Goal: Task Accomplishment & Management: Manage account settings

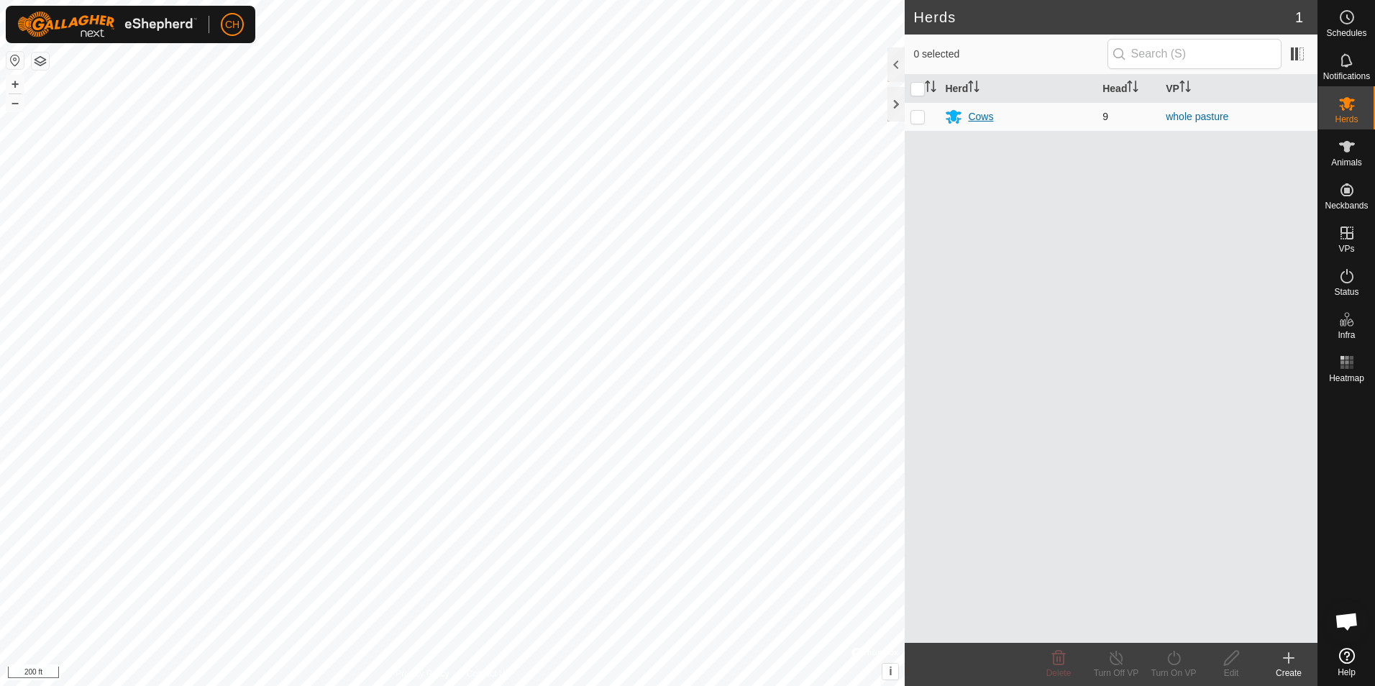
click at [975, 116] on div "Cows" at bounding box center [980, 116] width 25 height 15
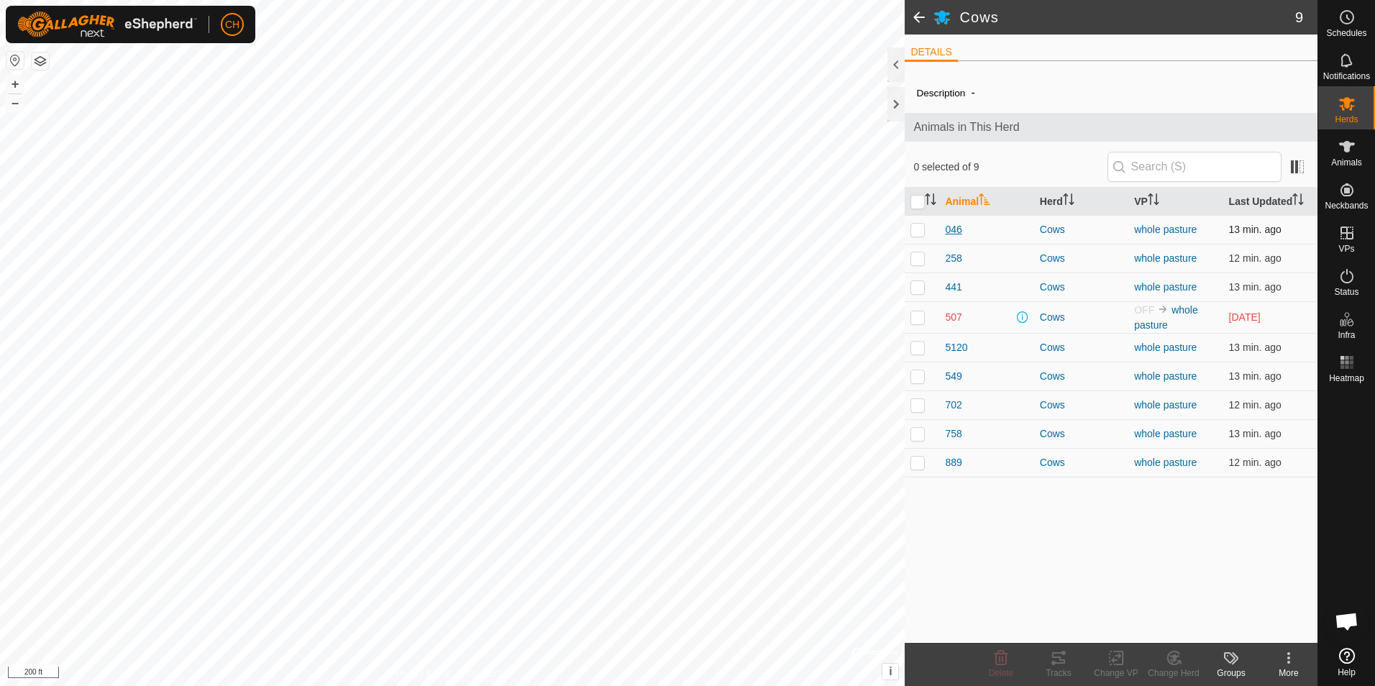
click at [948, 232] on span "046" at bounding box center [953, 229] width 17 height 15
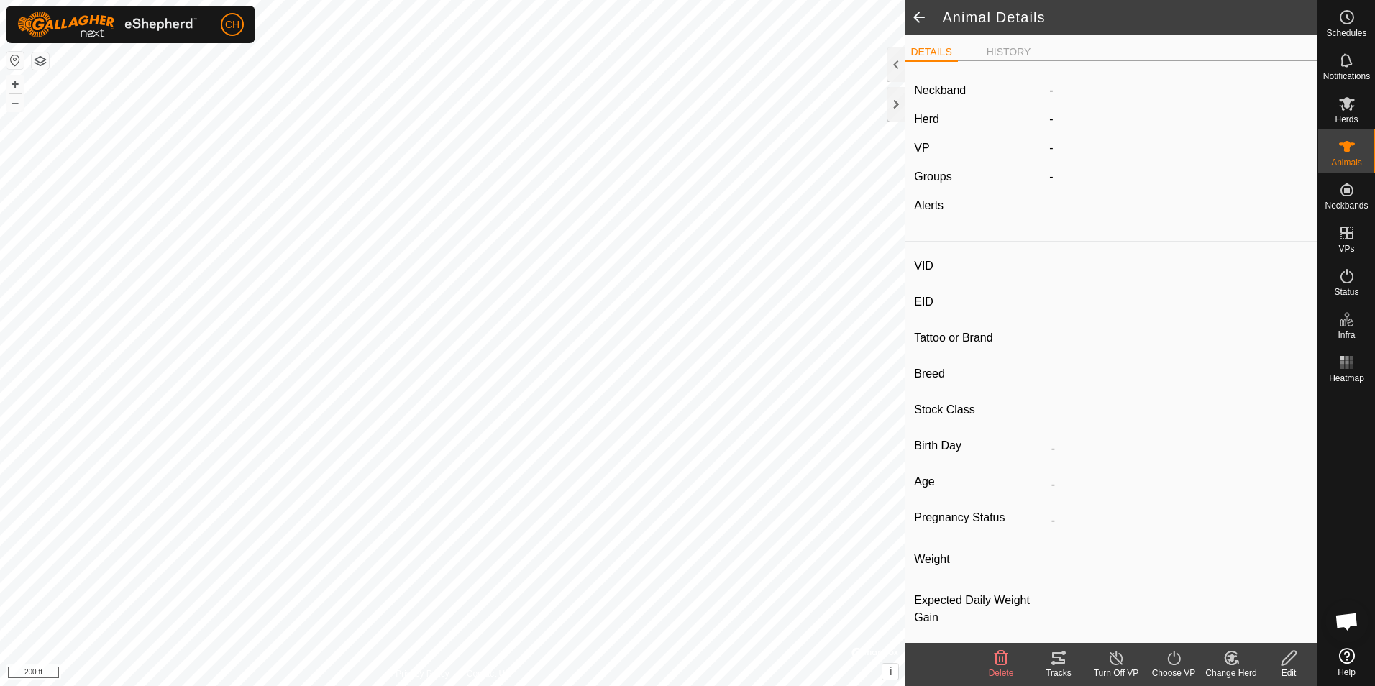
type input "046"
type input "-"
type input "[PERSON_NAME]"
type input "-"
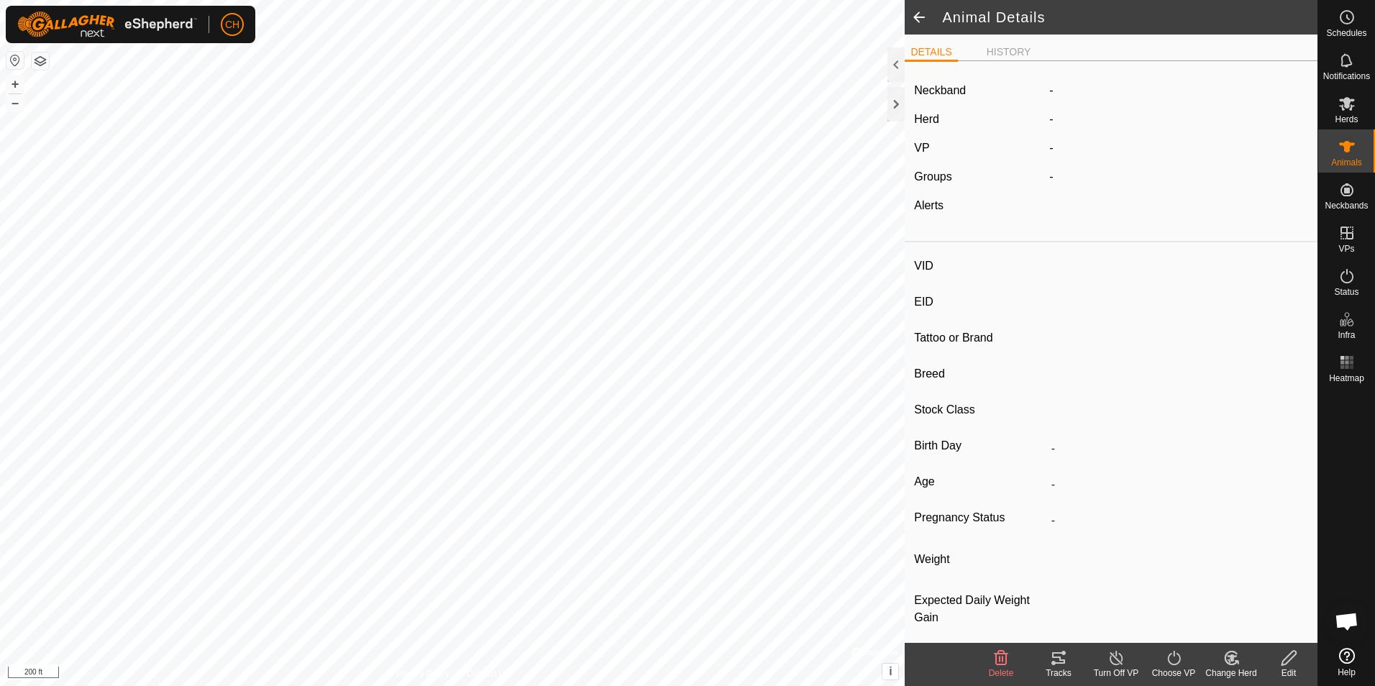
type input "0 kg"
type input "-"
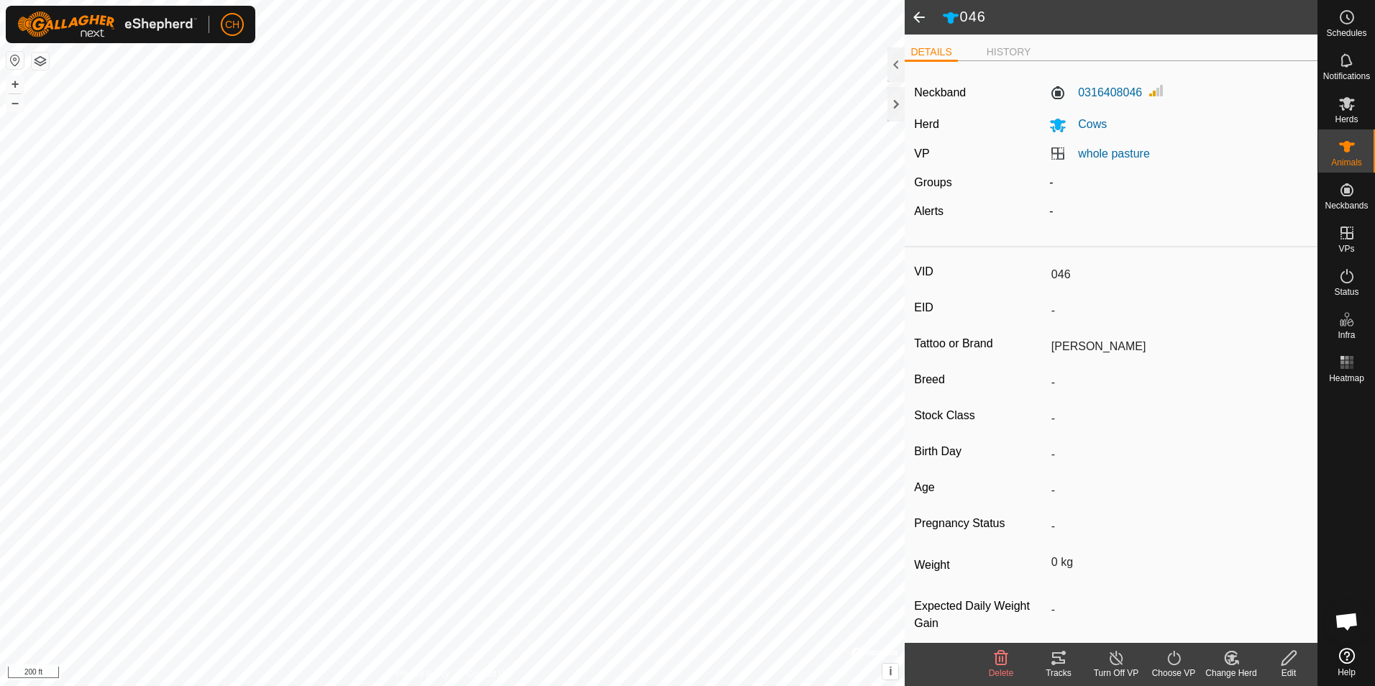
click at [1060, 660] on icon at bounding box center [1058, 658] width 13 height 12
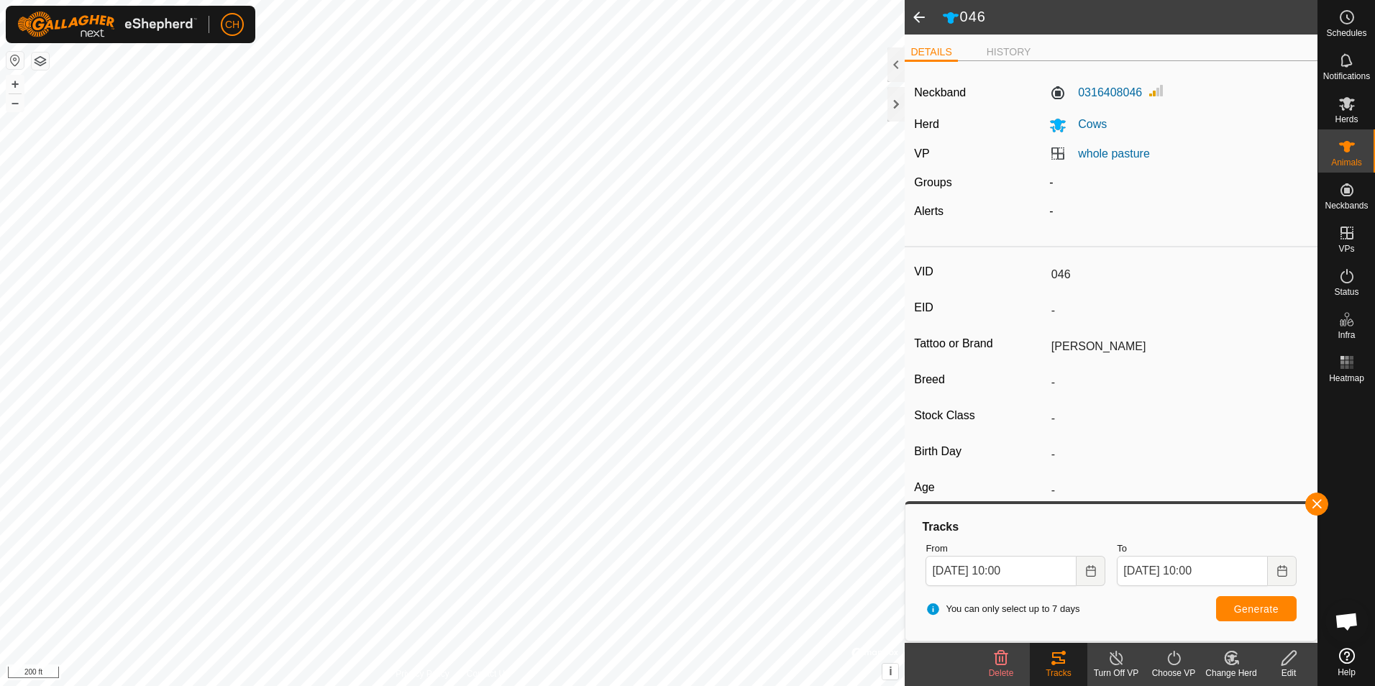
click at [915, 14] on span at bounding box center [919, 17] width 29 height 35
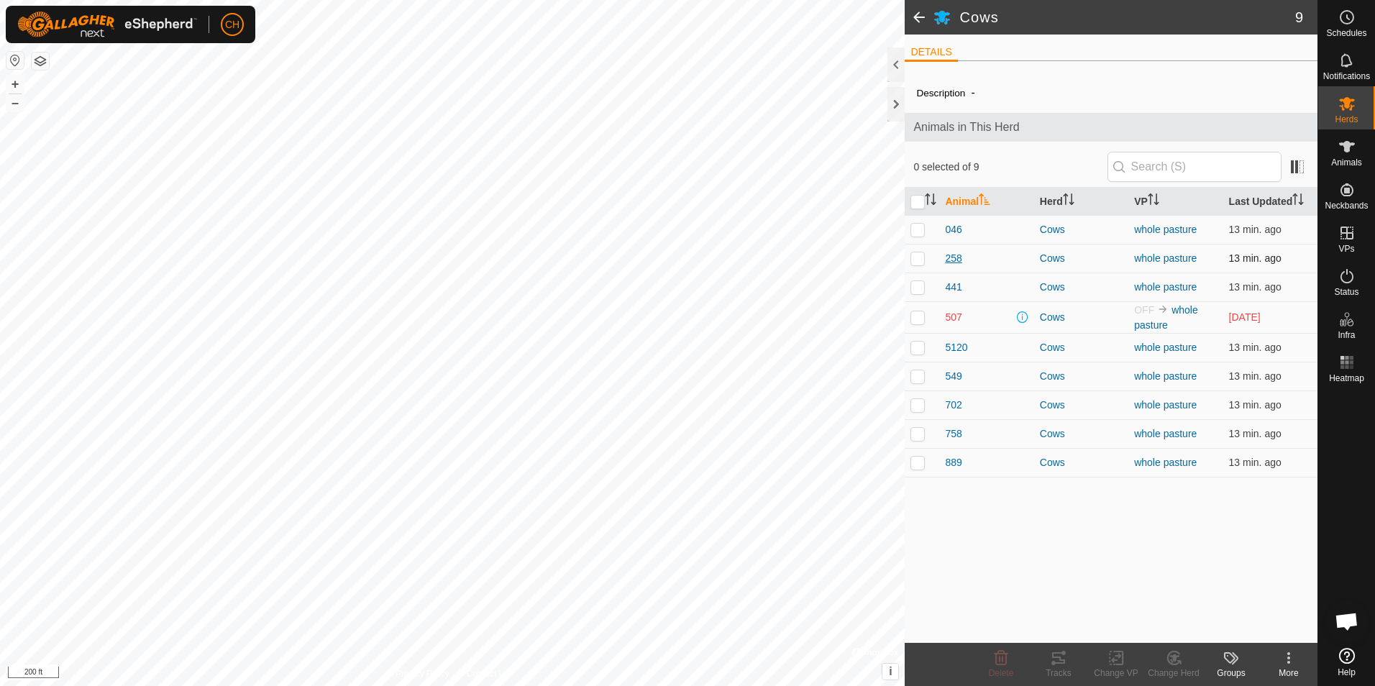
click at [959, 258] on span "258" at bounding box center [953, 258] width 17 height 15
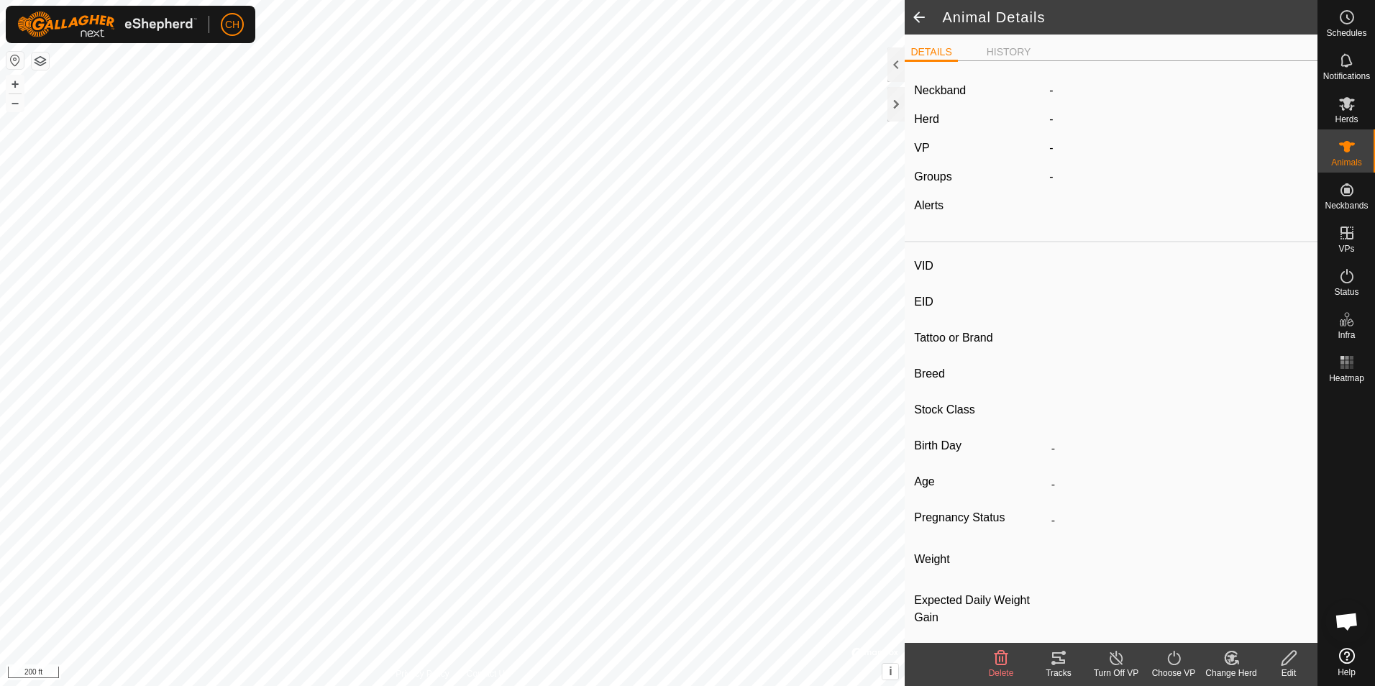
type input "258"
type input "-"
type input "one horn"
type input "-"
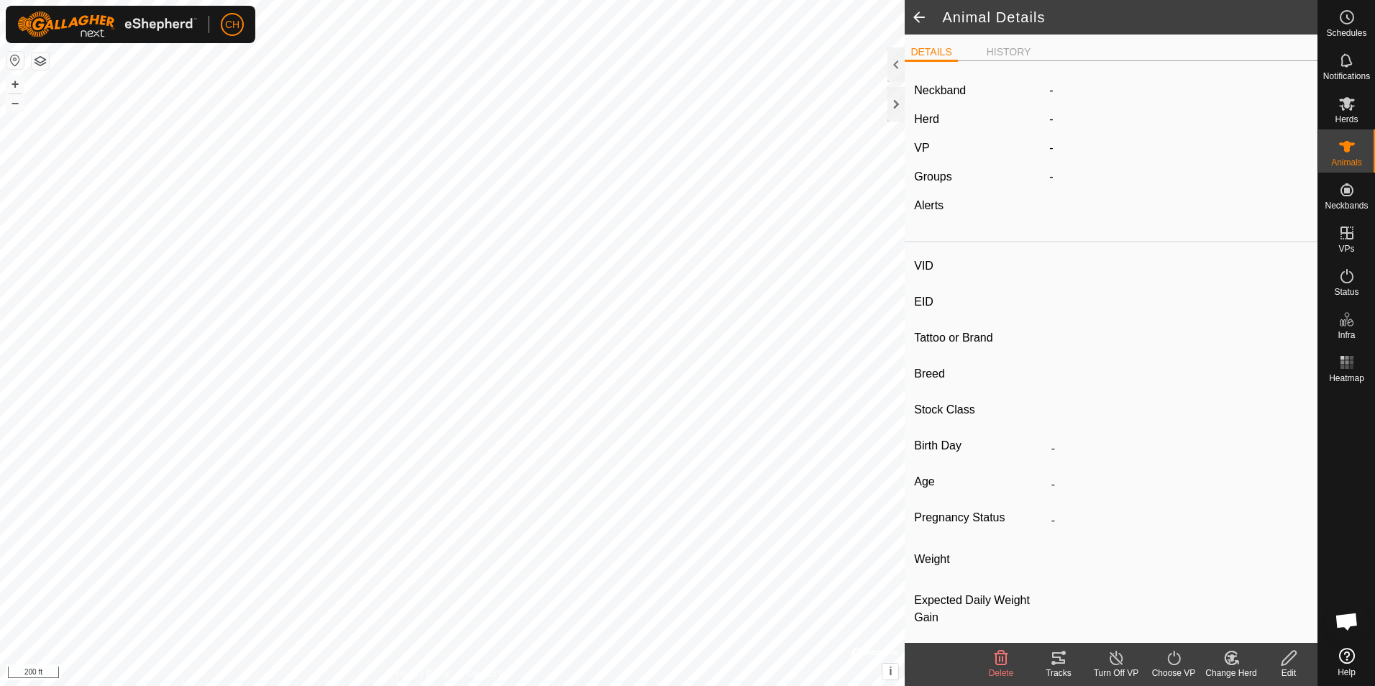
type input "0 kg"
type input "-"
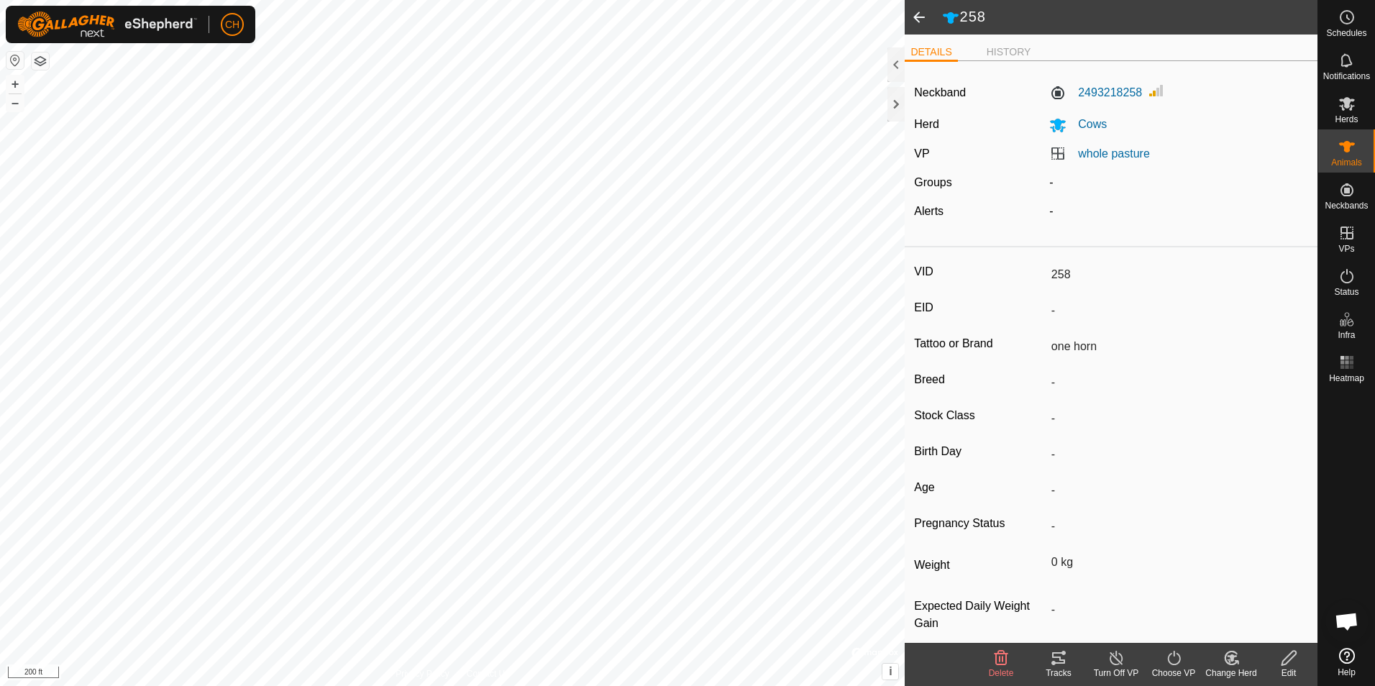
click at [1063, 663] on icon at bounding box center [1058, 658] width 13 height 12
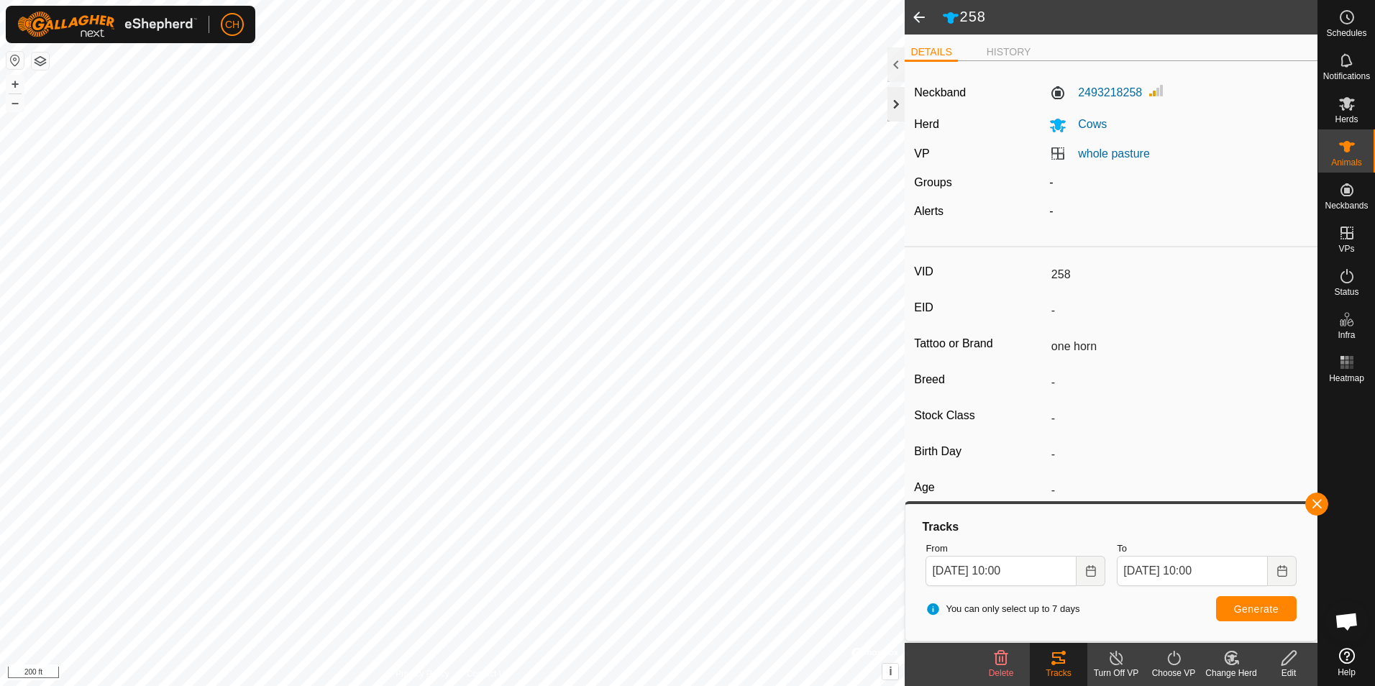
click at [894, 101] on div at bounding box center [895, 104] width 17 height 35
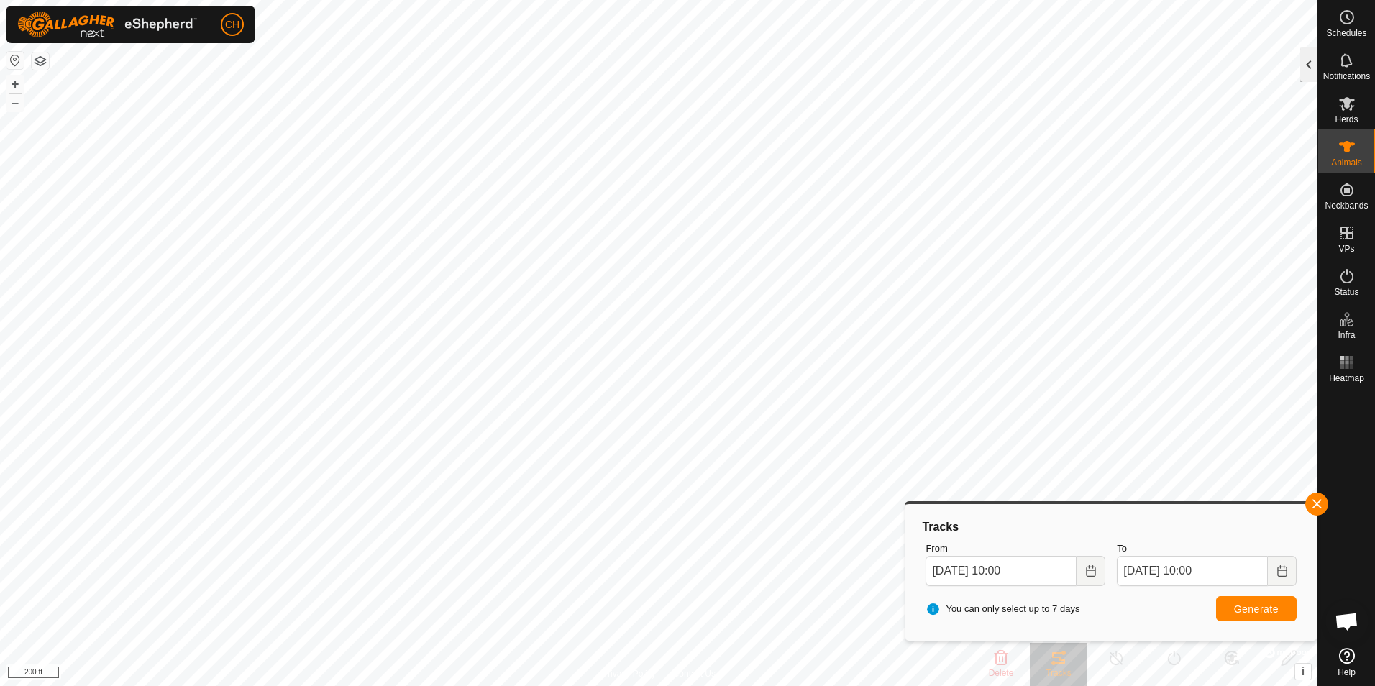
click at [1308, 70] on div at bounding box center [1308, 64] width 17 height 35
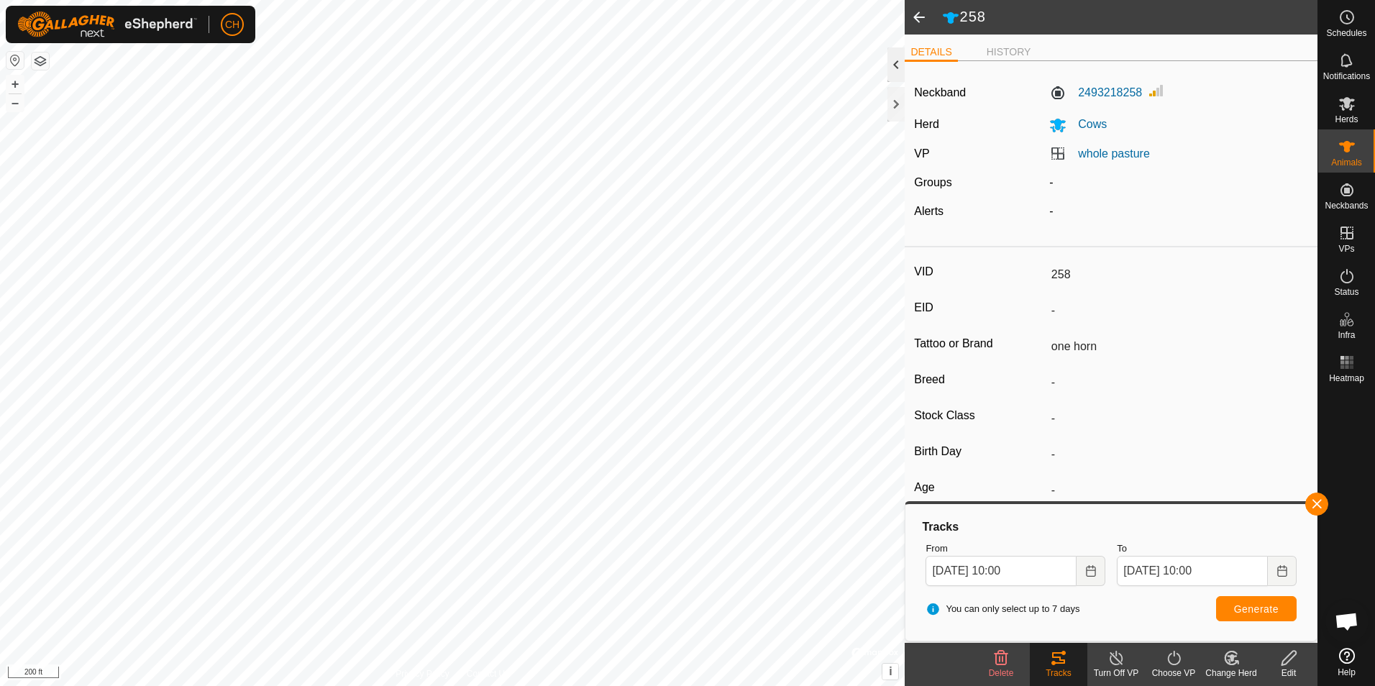
click at [897, 66] on div at bounding box center [895, 64] width 17 height 35
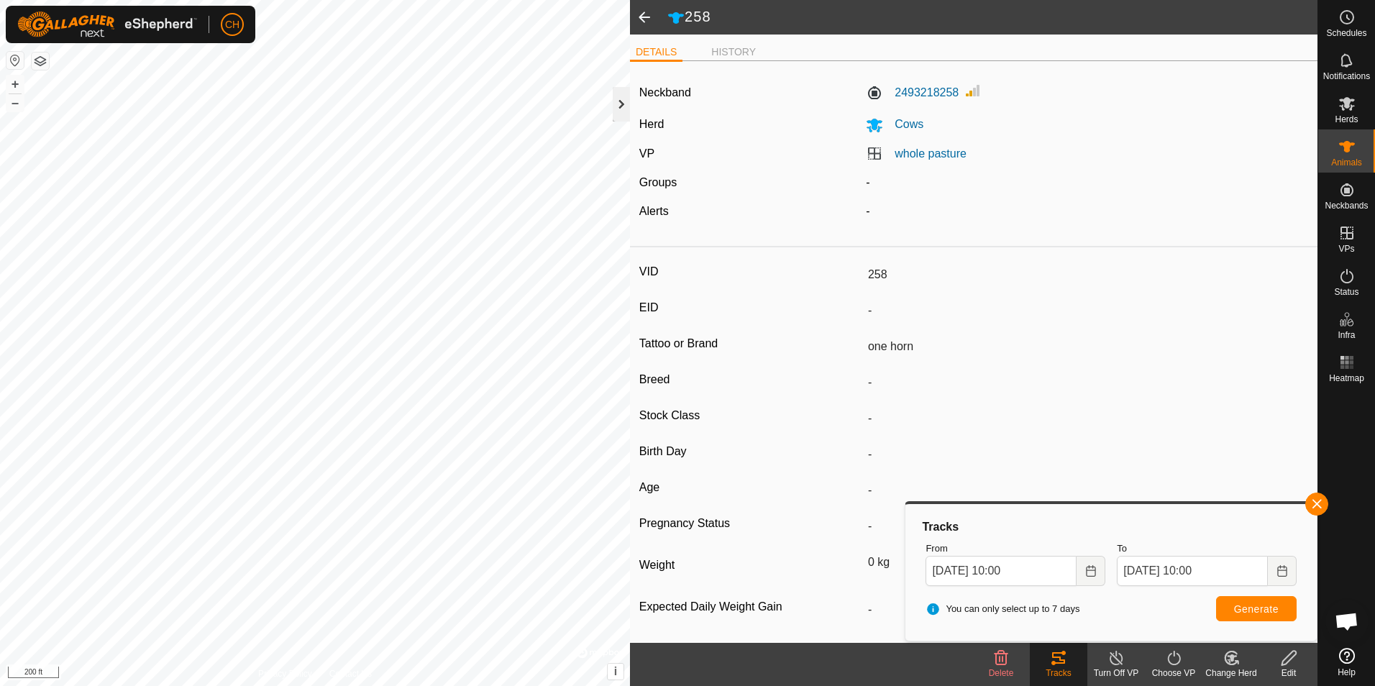
click at [618, 102] on div at bounding box center [621, 104] width 17 height 35
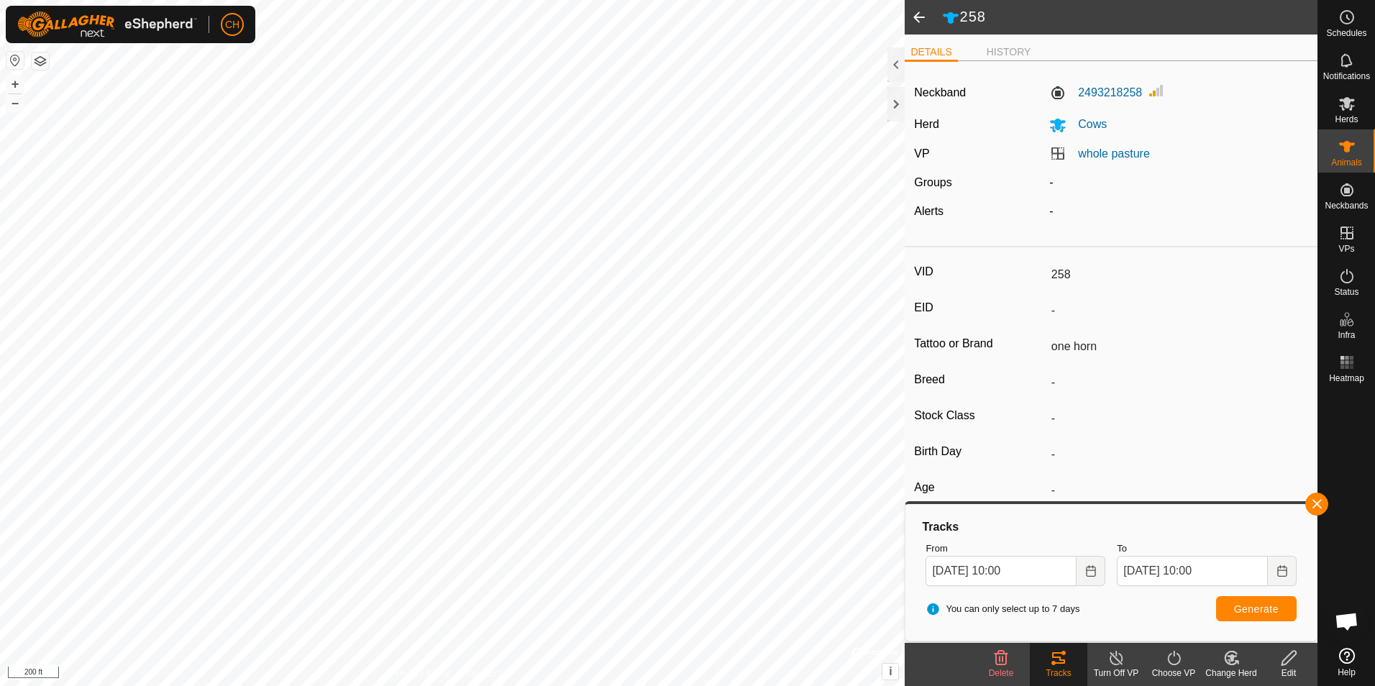
click at [920, 17] on span at bounding box center [919, 17] width 29 height 35
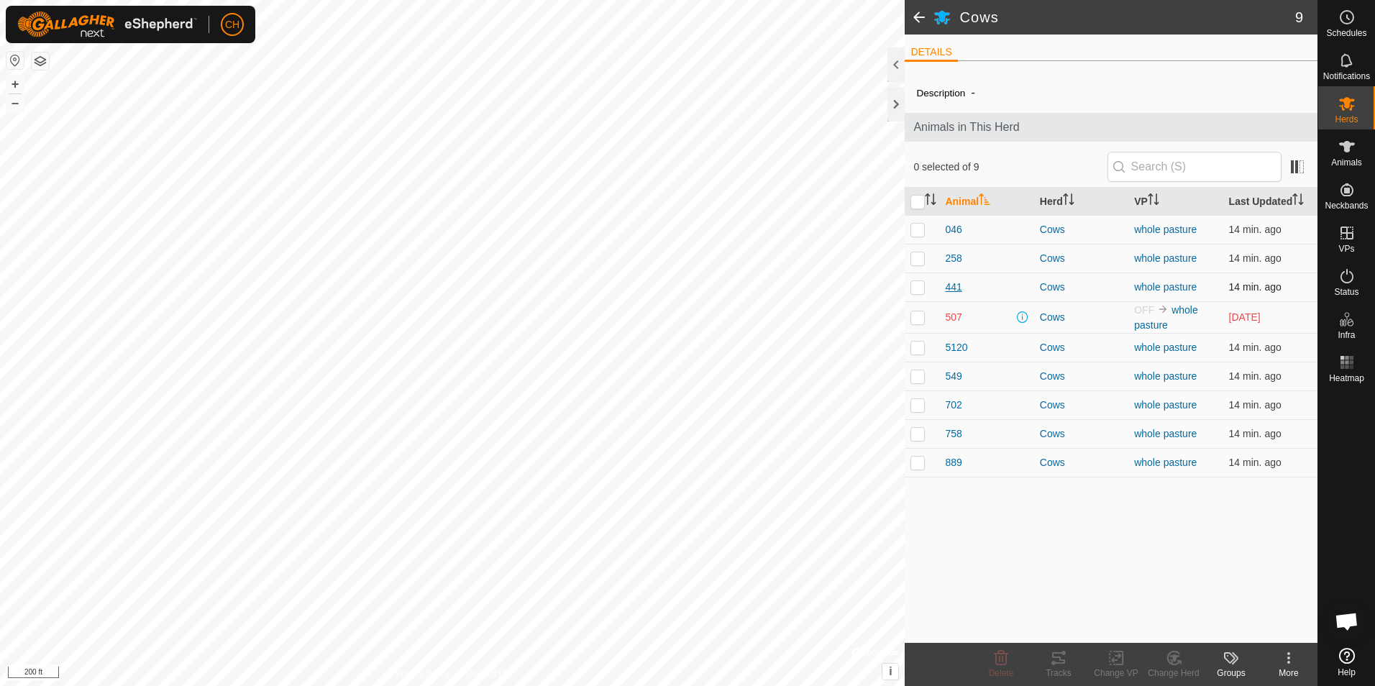
click at [954, 286] on span "441" at bounding box center [953, 287] width 17 height 15
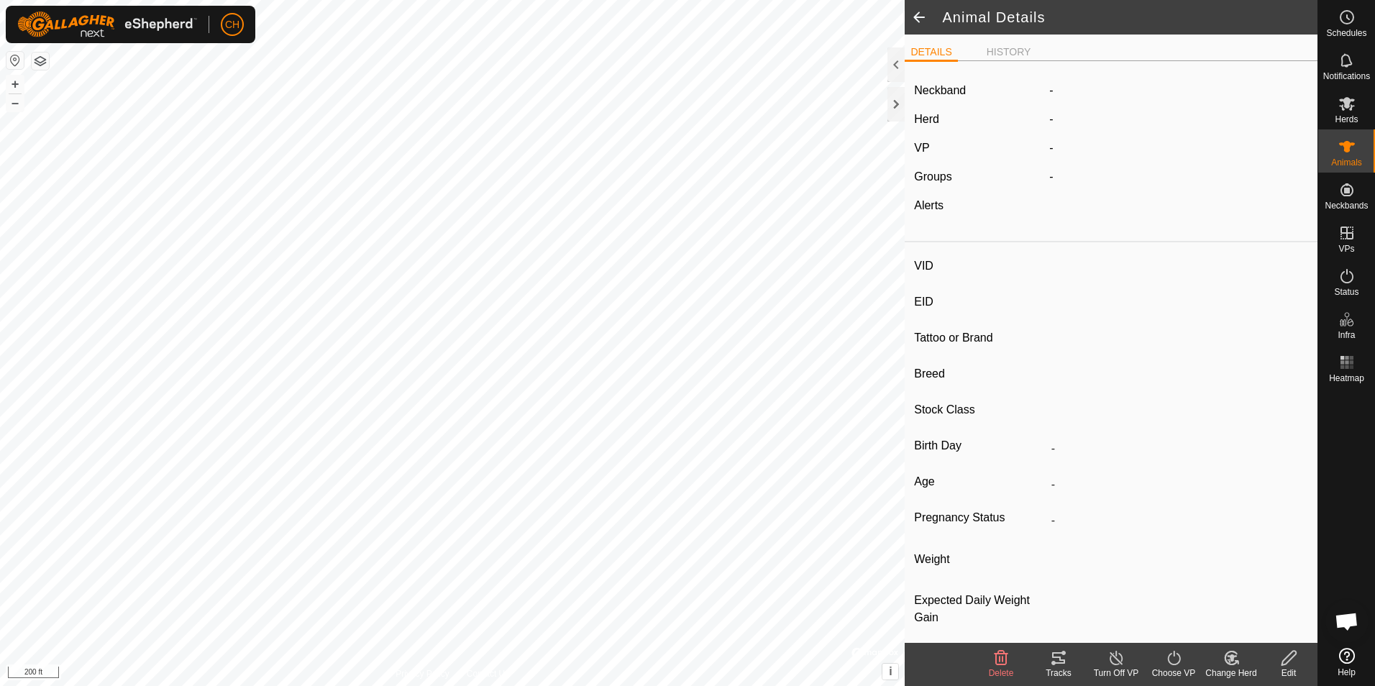
type input "441"
type input "-"
type input "CH short"
type input "-"
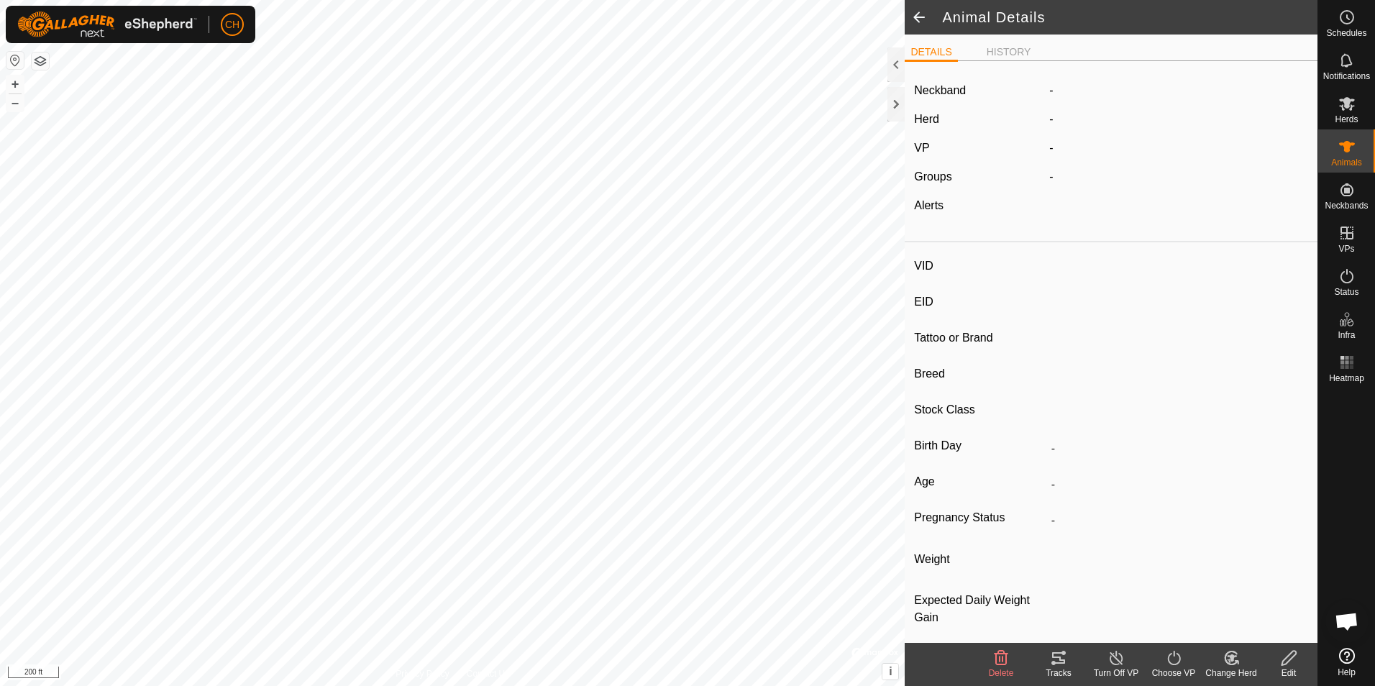
type input "0 kg"
type input "-"
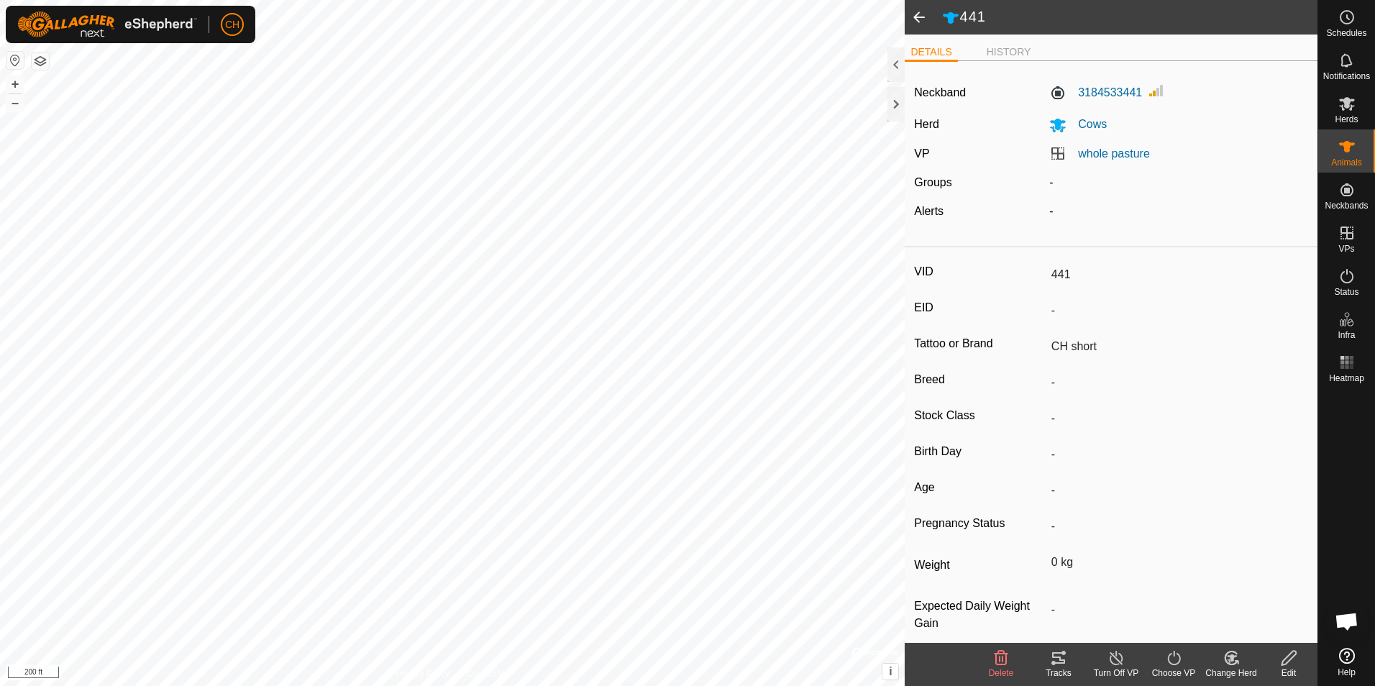
click at [1054, 664] on icon at bounding box center [1058, 658] width 13 height 12
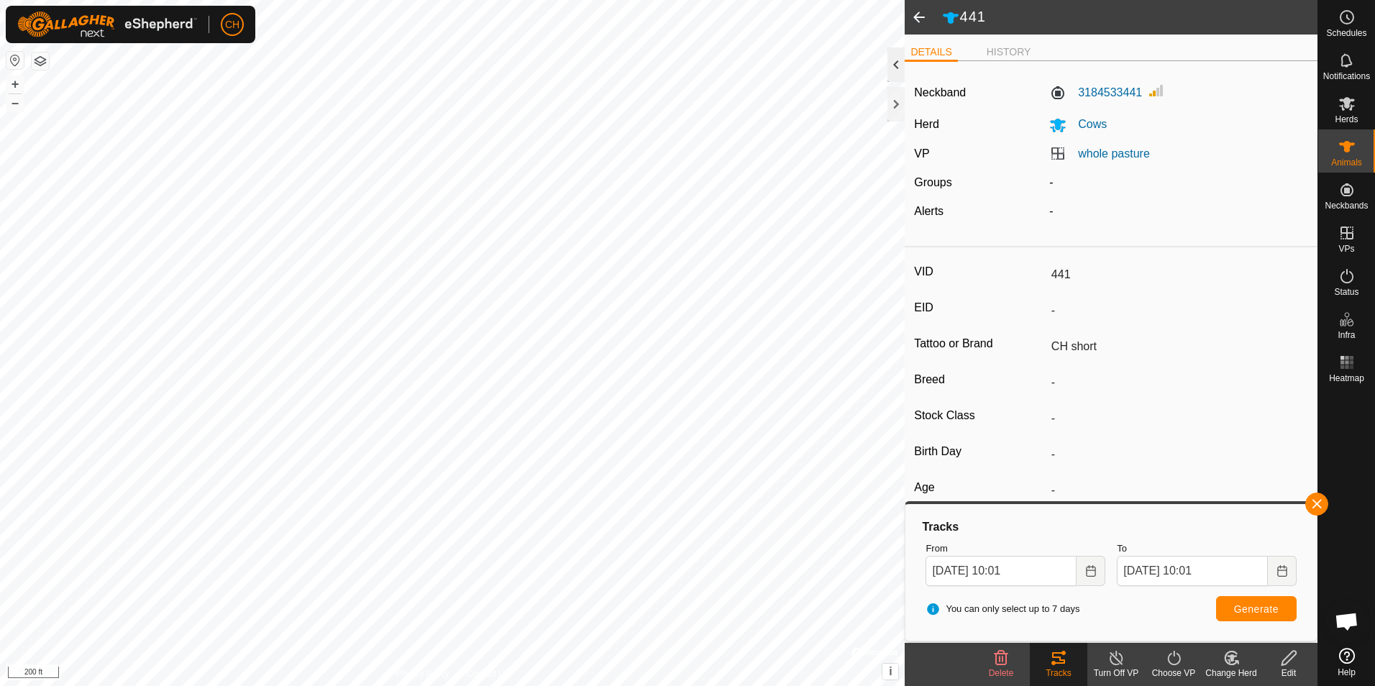
click at [896, 60] on div at bounding box center [895, 64] width 17 height 35
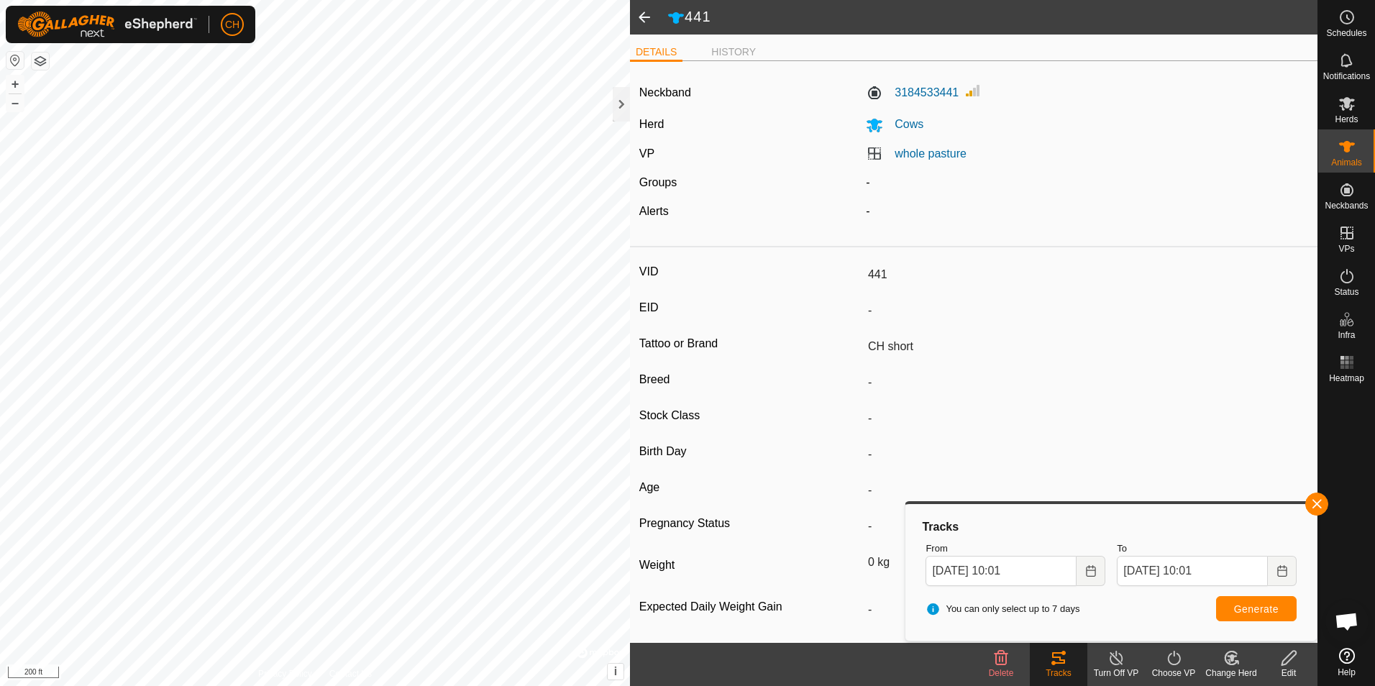
click at [643, 16] on span at bounding box center [644, 17] width 29 height 35
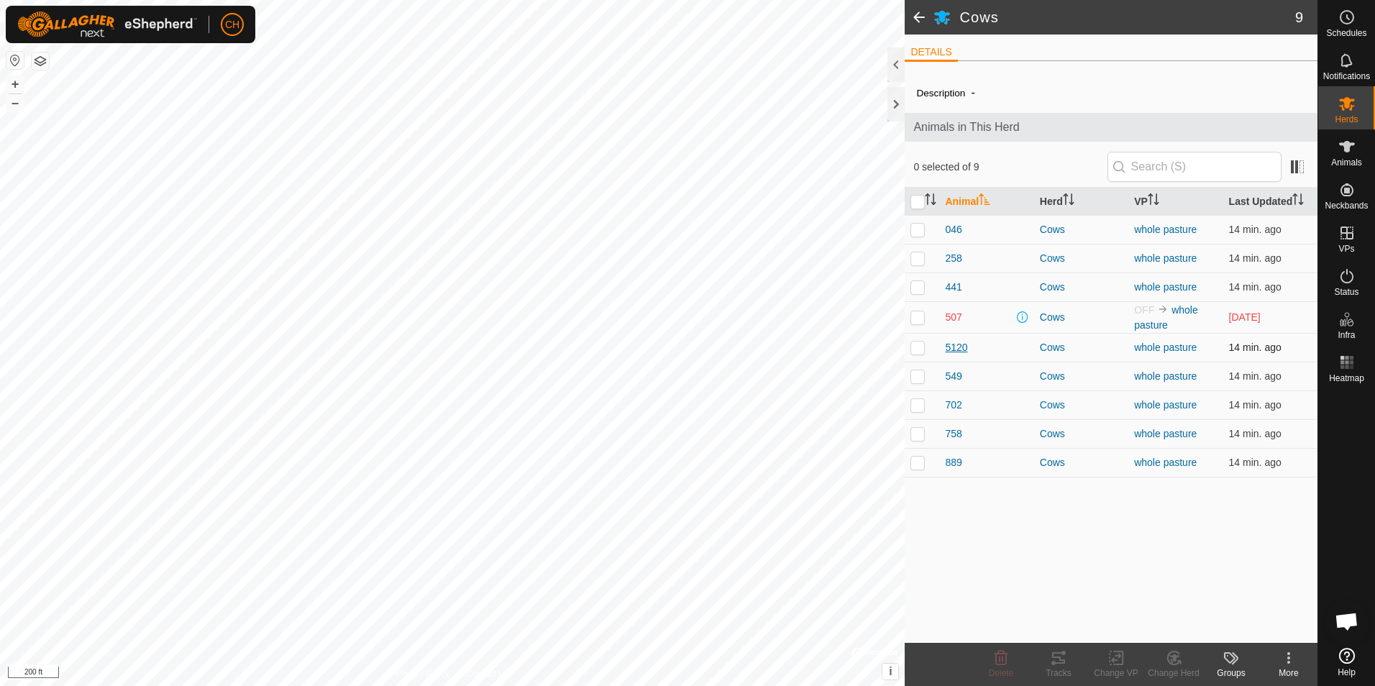
click at [953, 347] on span "5120" at bounding box center [956, 347] width 22 height 15
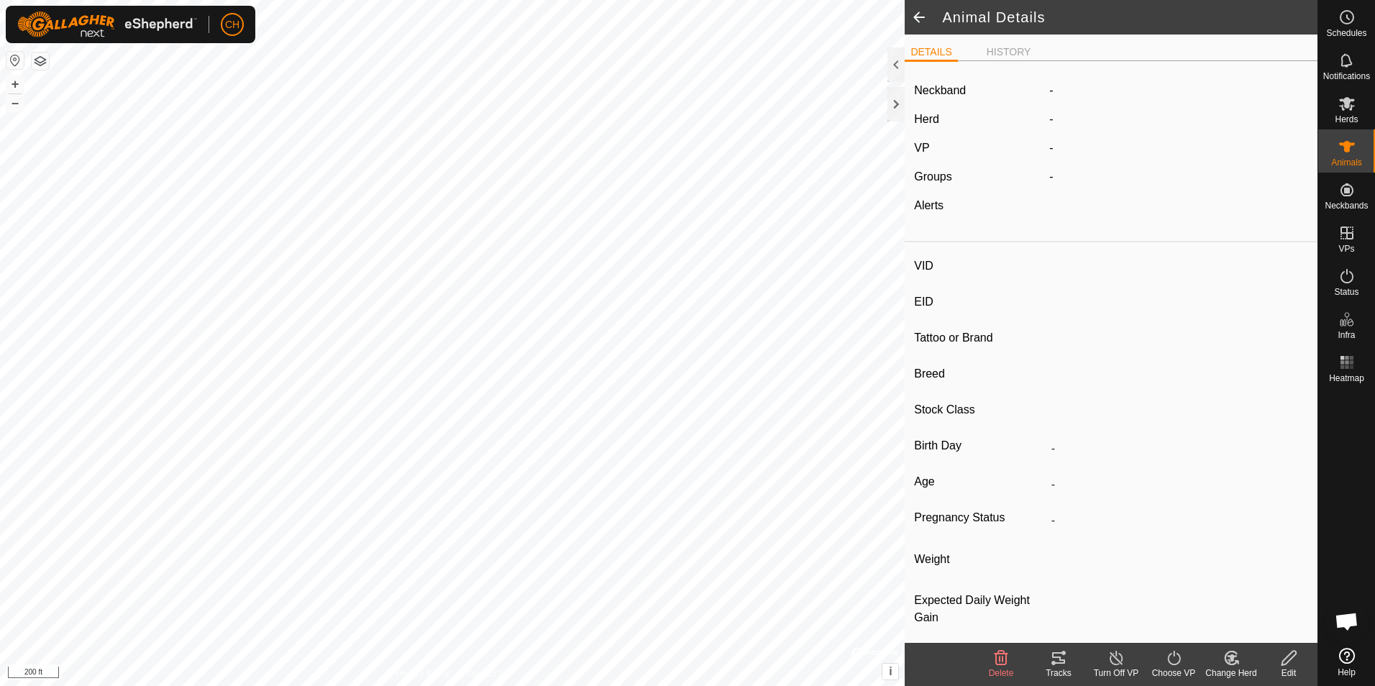
type input "5120"
type input "-"
type input "BF Ears"
type input "-"
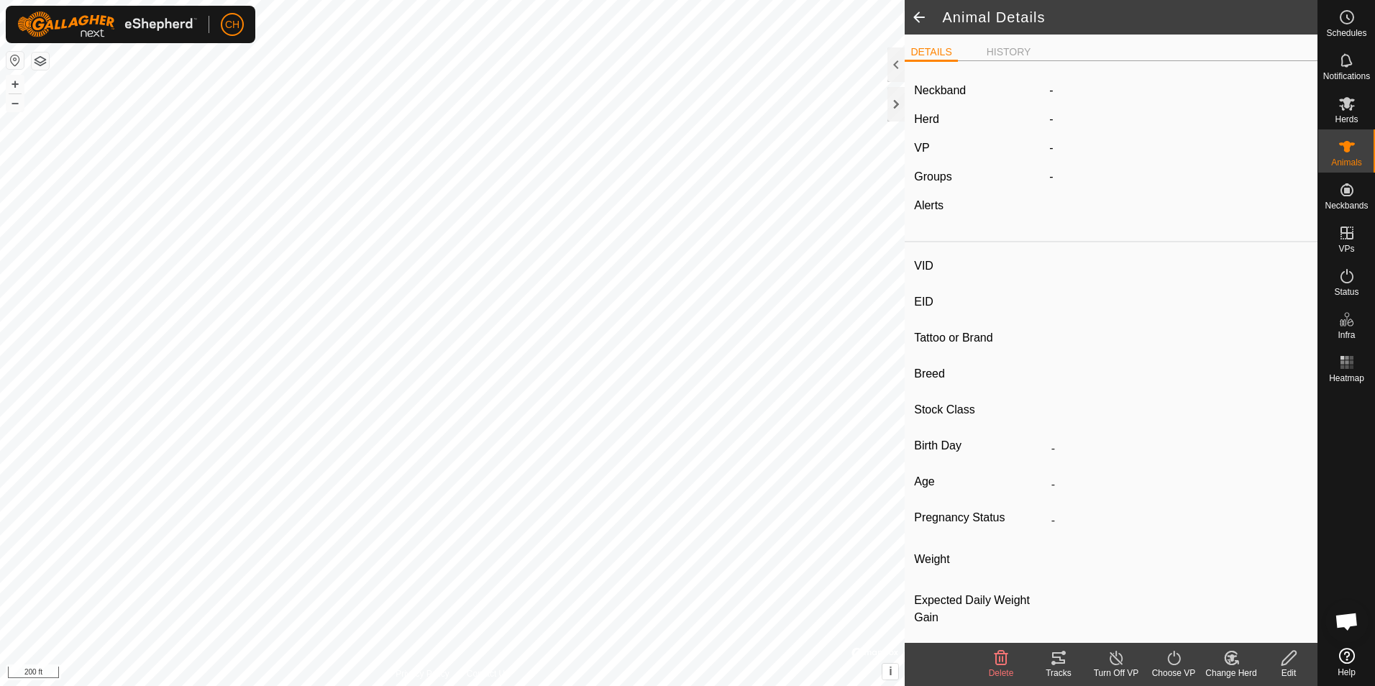
type input "0 kg"
type input "-"
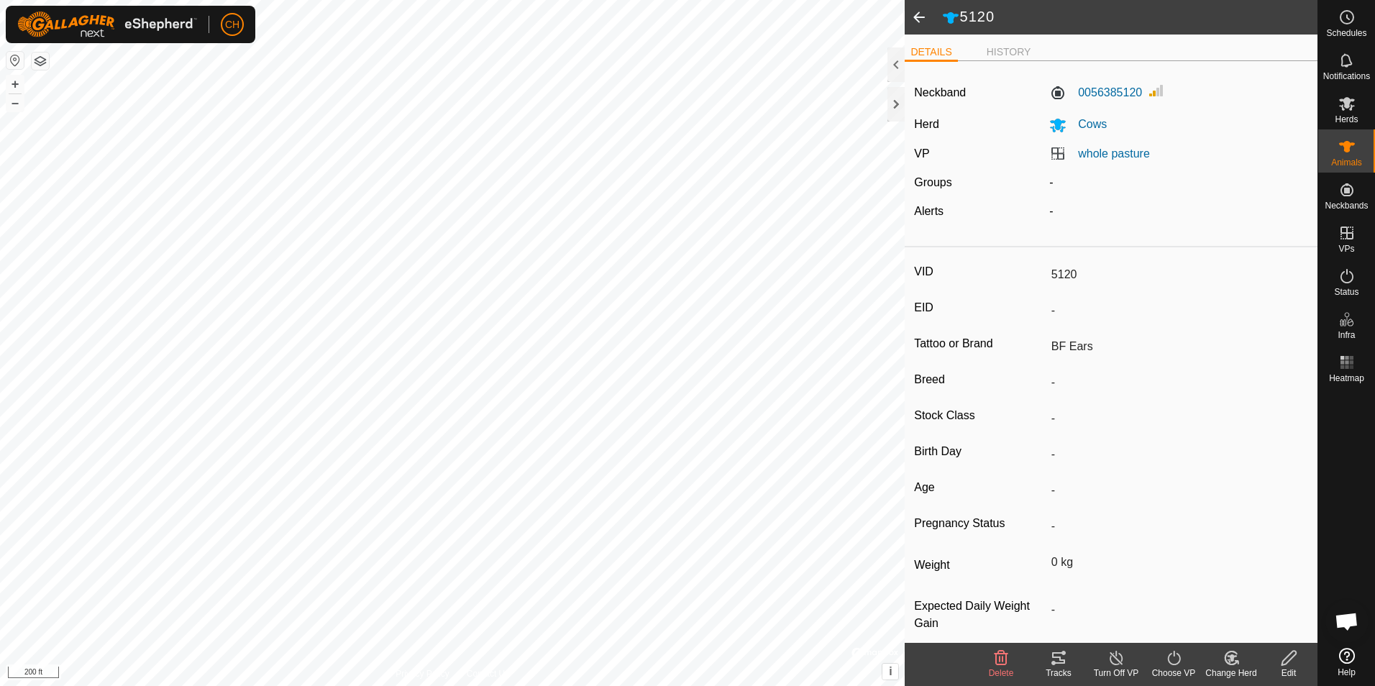
click at [1058, 667] on div "Tracks" at bounding box center [1059, 673] width 58 height 13
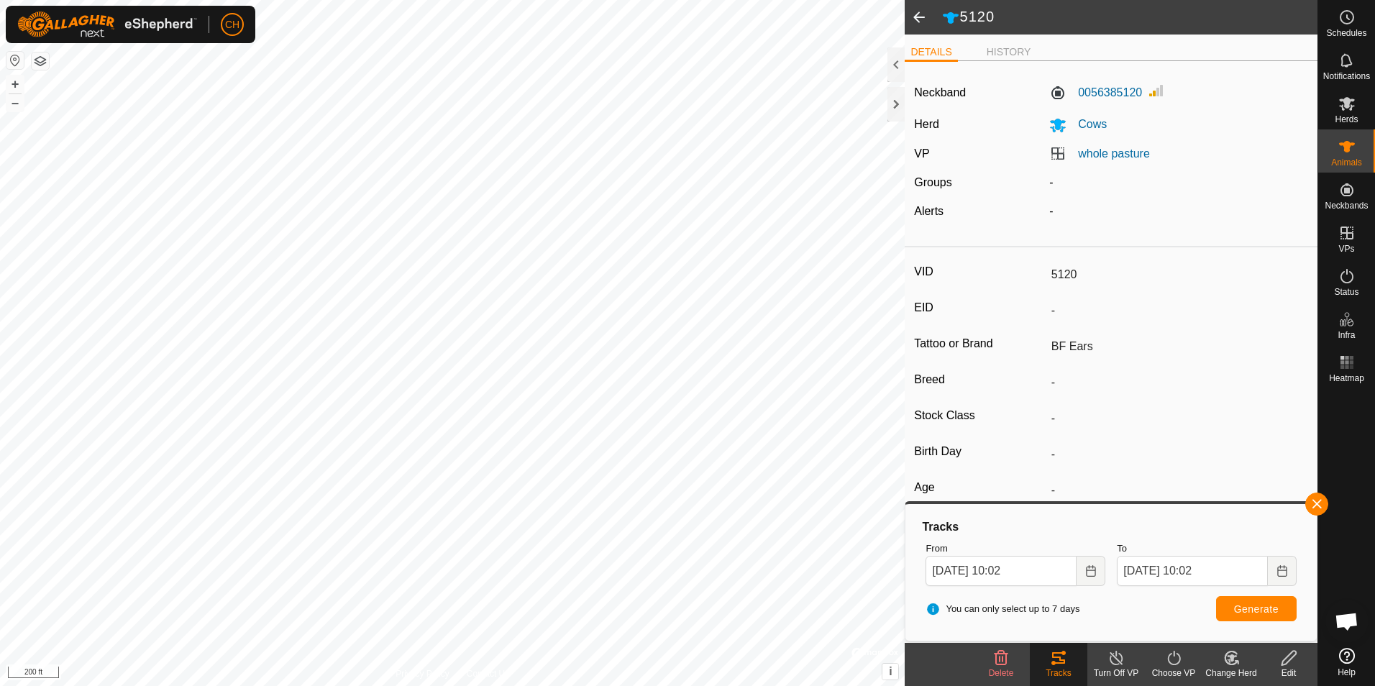
click at [920, 16] on span at bounding box center [919, 17] width 29 height 35
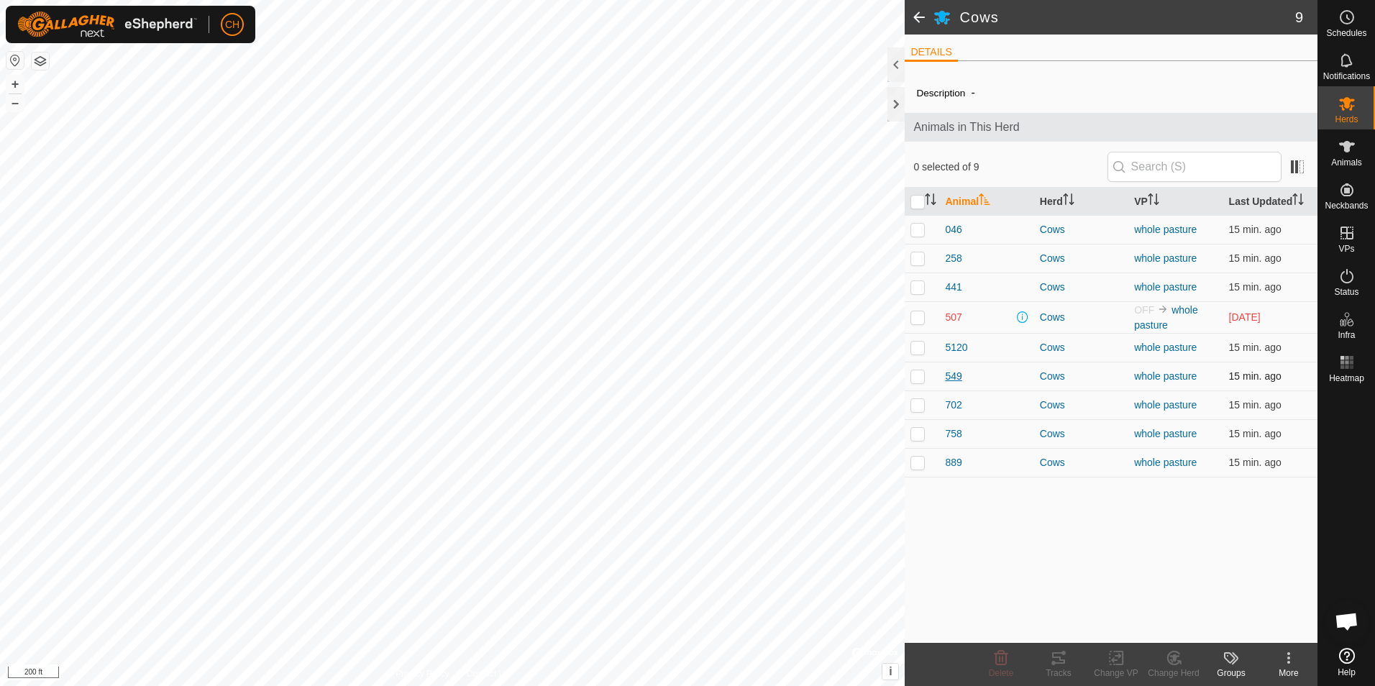
click at [956, 377] on span "549" at bounding box center [953, 376] width 17 height 15
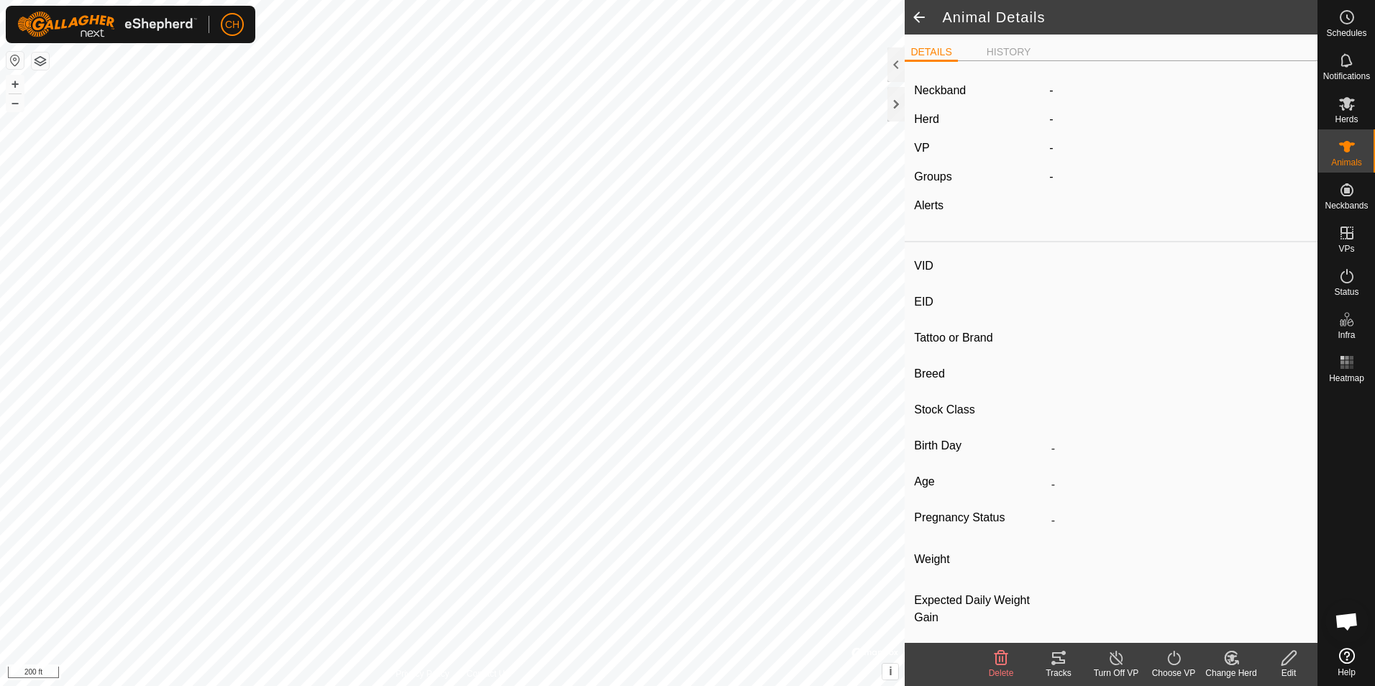
type input "549"
type input "-"
type input "[PERSON_NAME]"
type input "-"
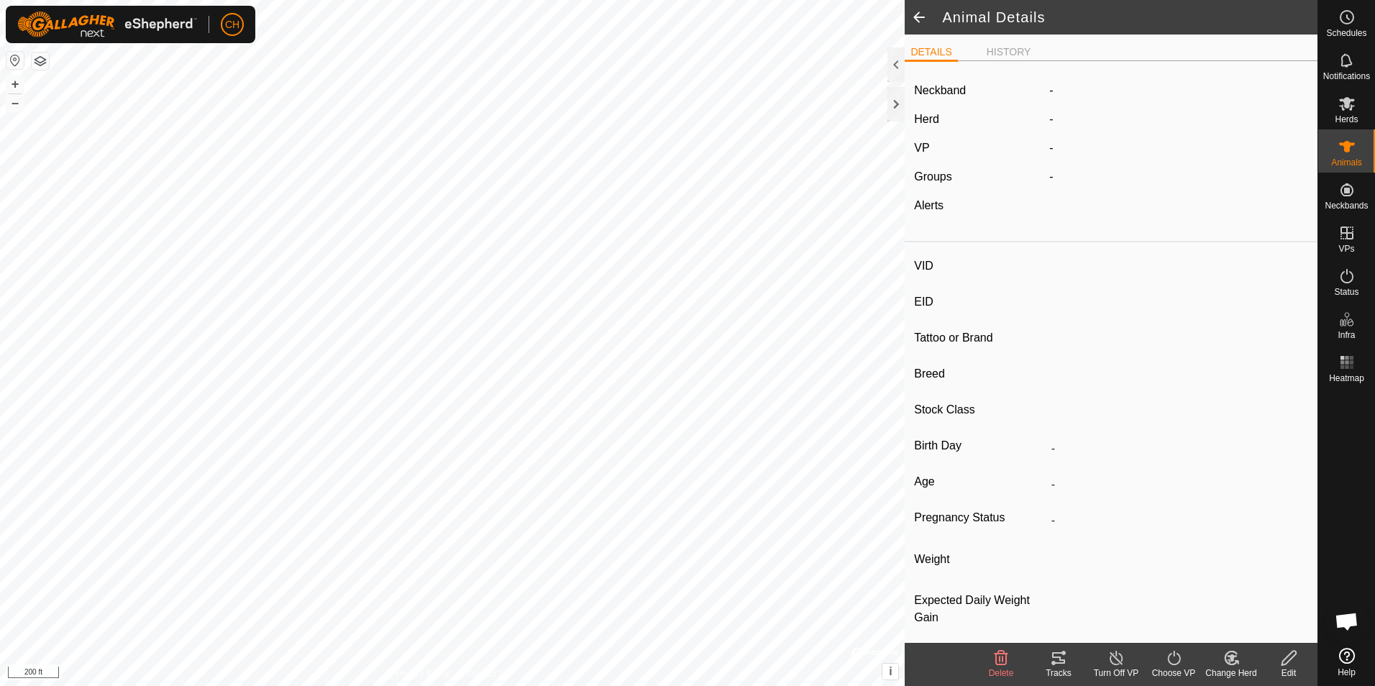
type input "0 kg"
type input "-"
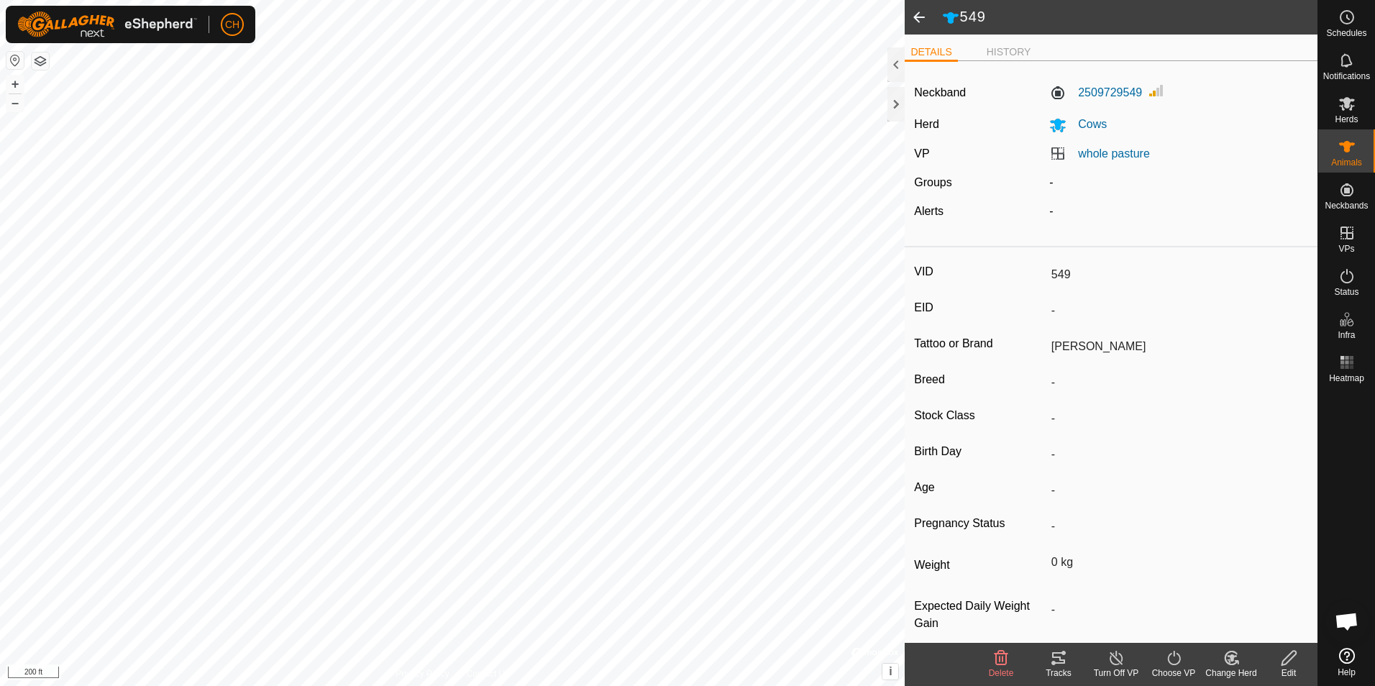
click at [1057, 654] on icon at bounding box center [1058, 657] width 17 height 17
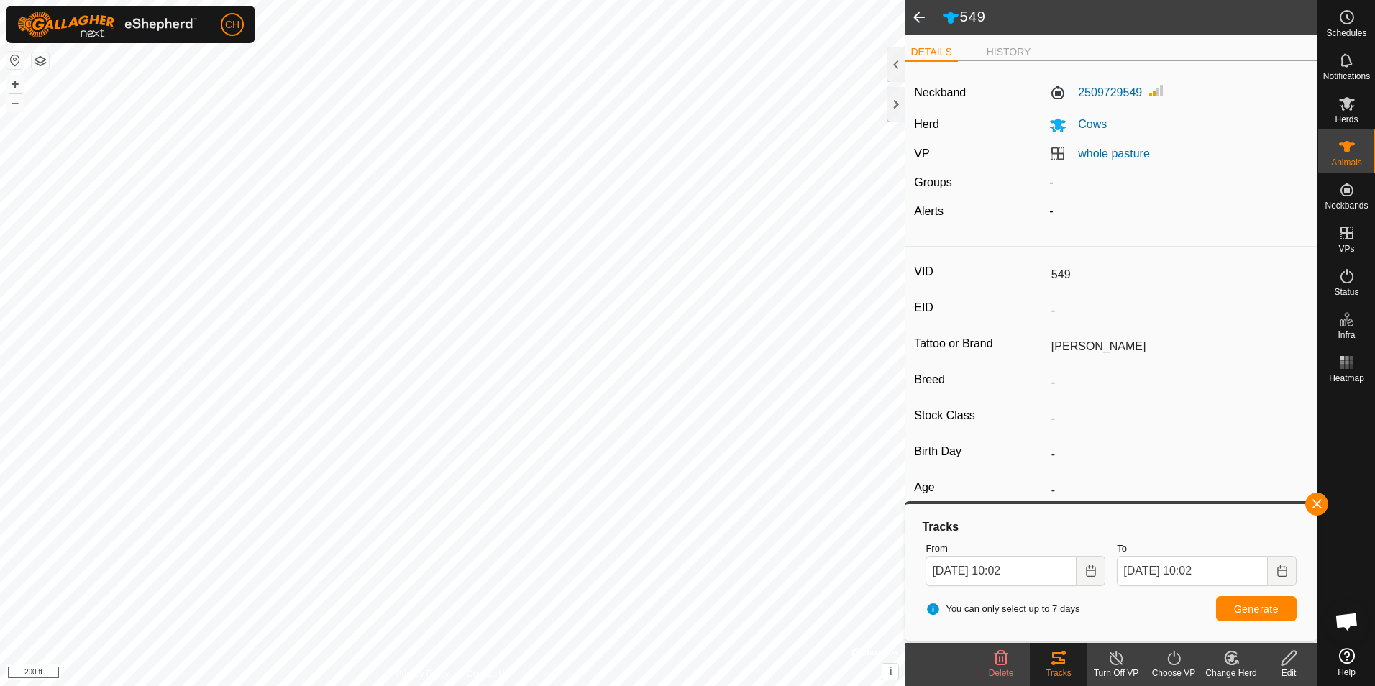
click at [920, 14] on span at bounding box center [919, 17] width 29 height 35
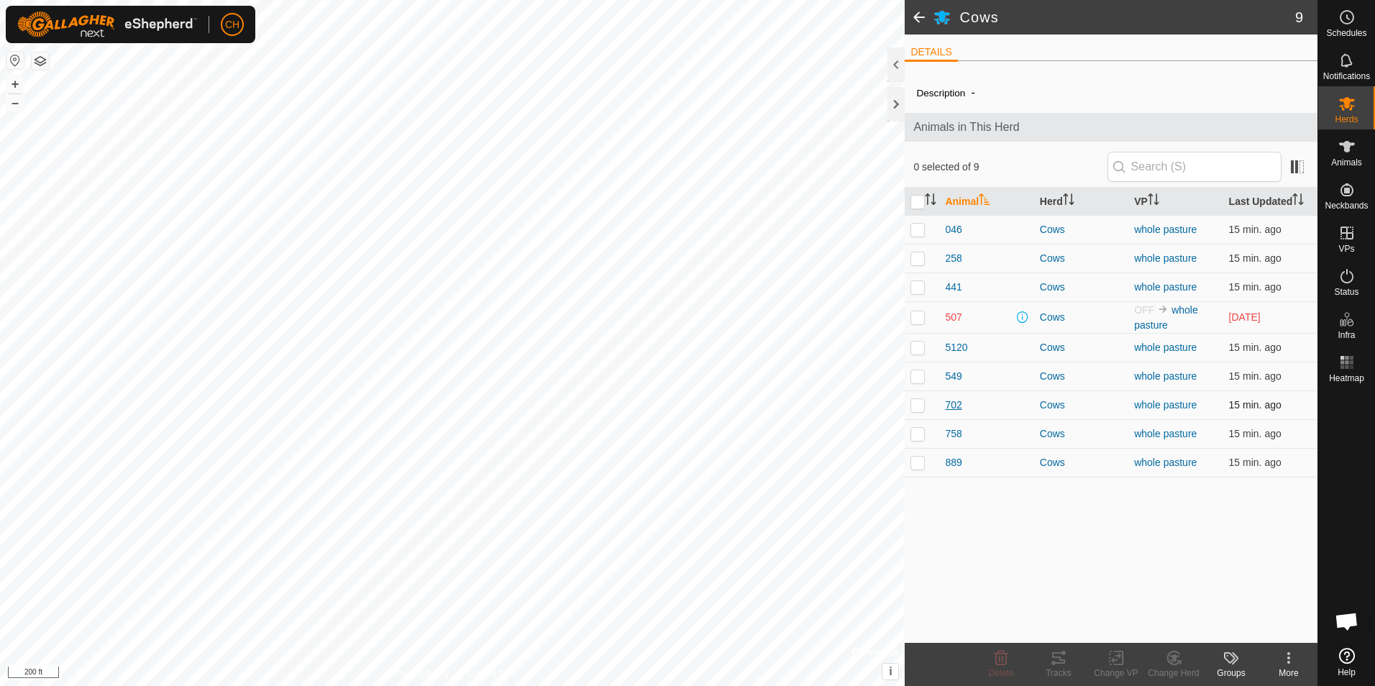
click at [958, 407] on span "702" at bounding box center [953, 405] width 17 height 15
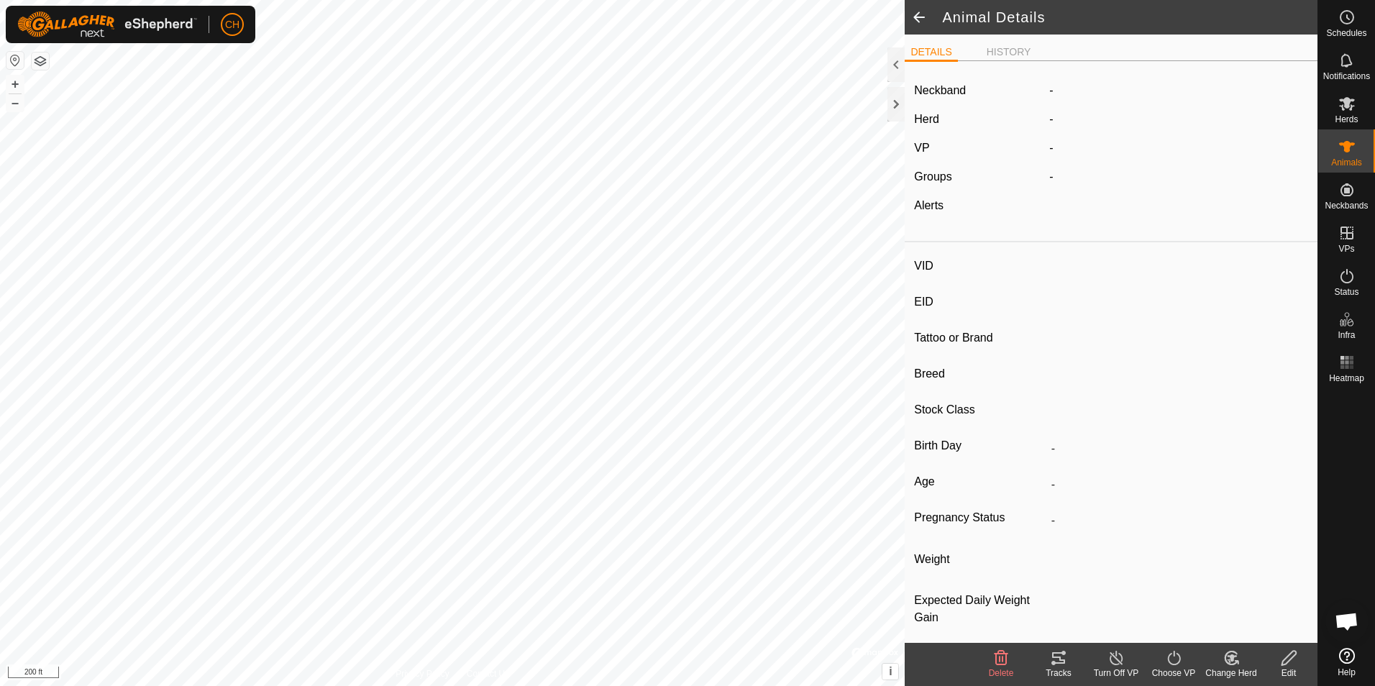
type input "702"
type input "-"
type input "Scar Eye"
type input "-"
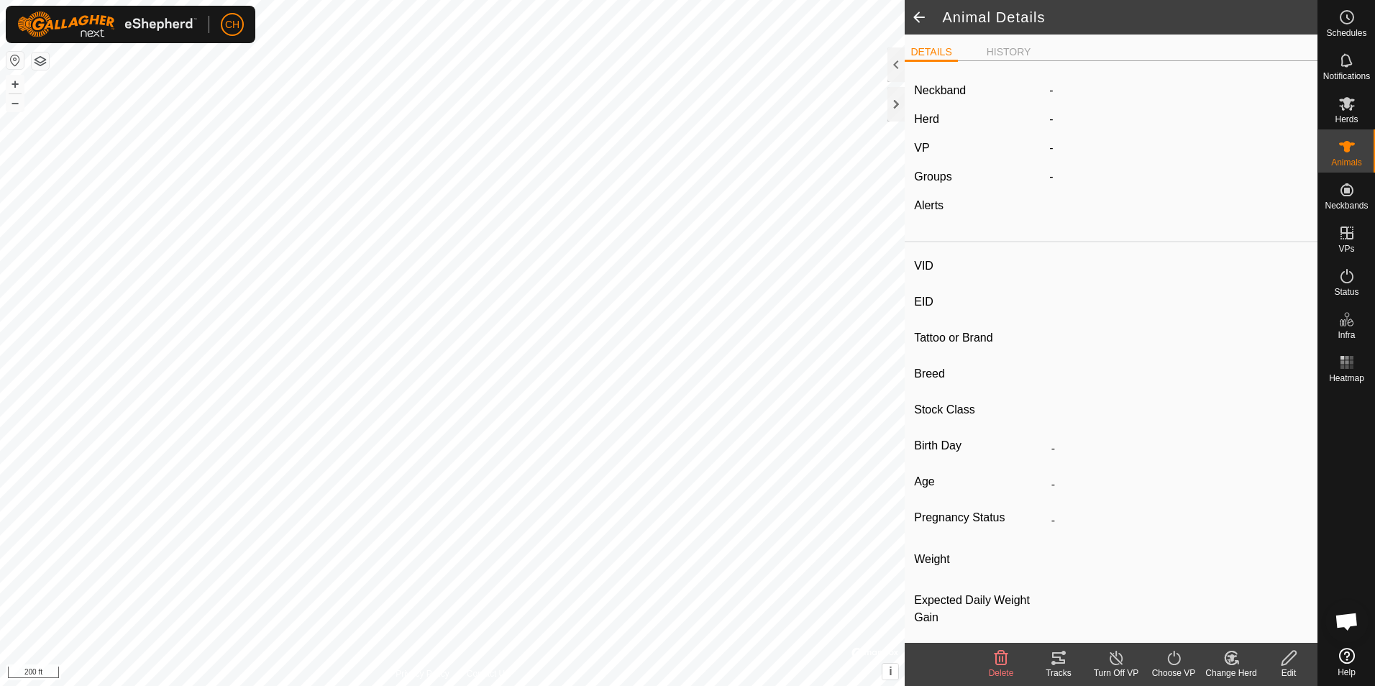
type input "0 kg"
type input "-"
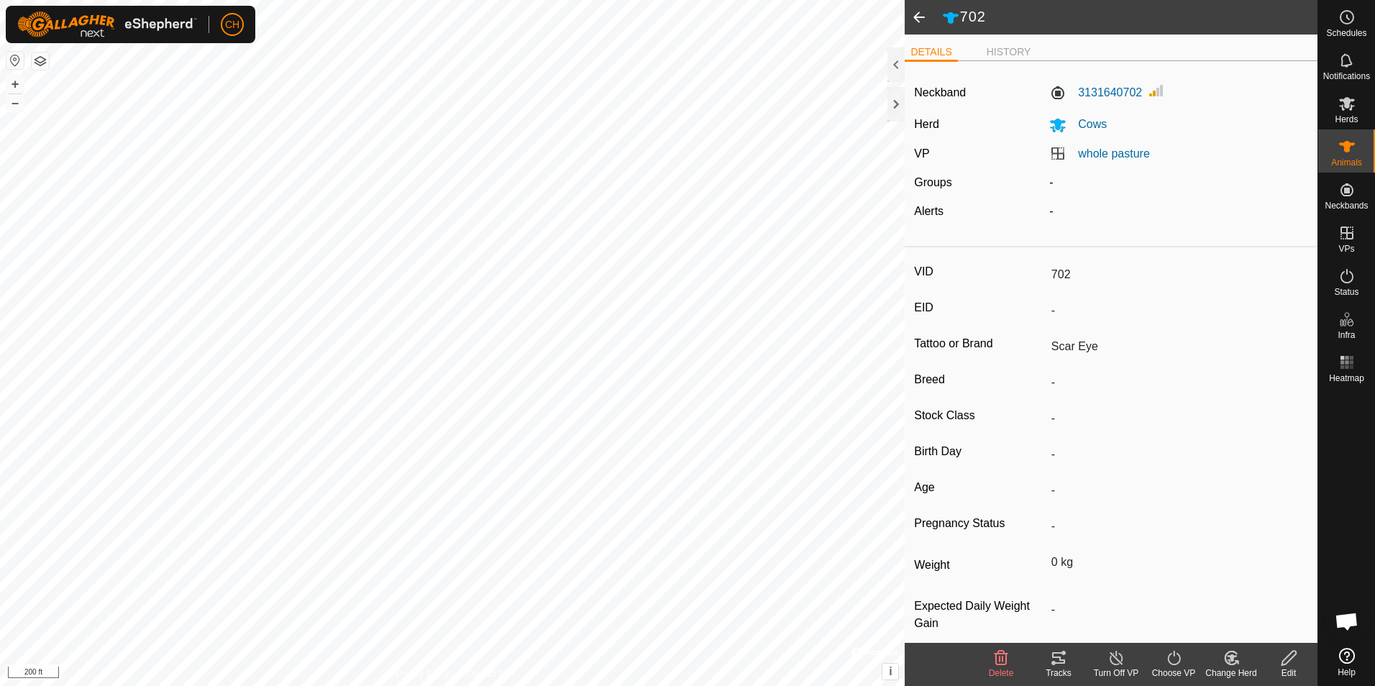
click at [1053, 667] on div "Tracks" at bounding box center [1059, 673] width 58 height 13
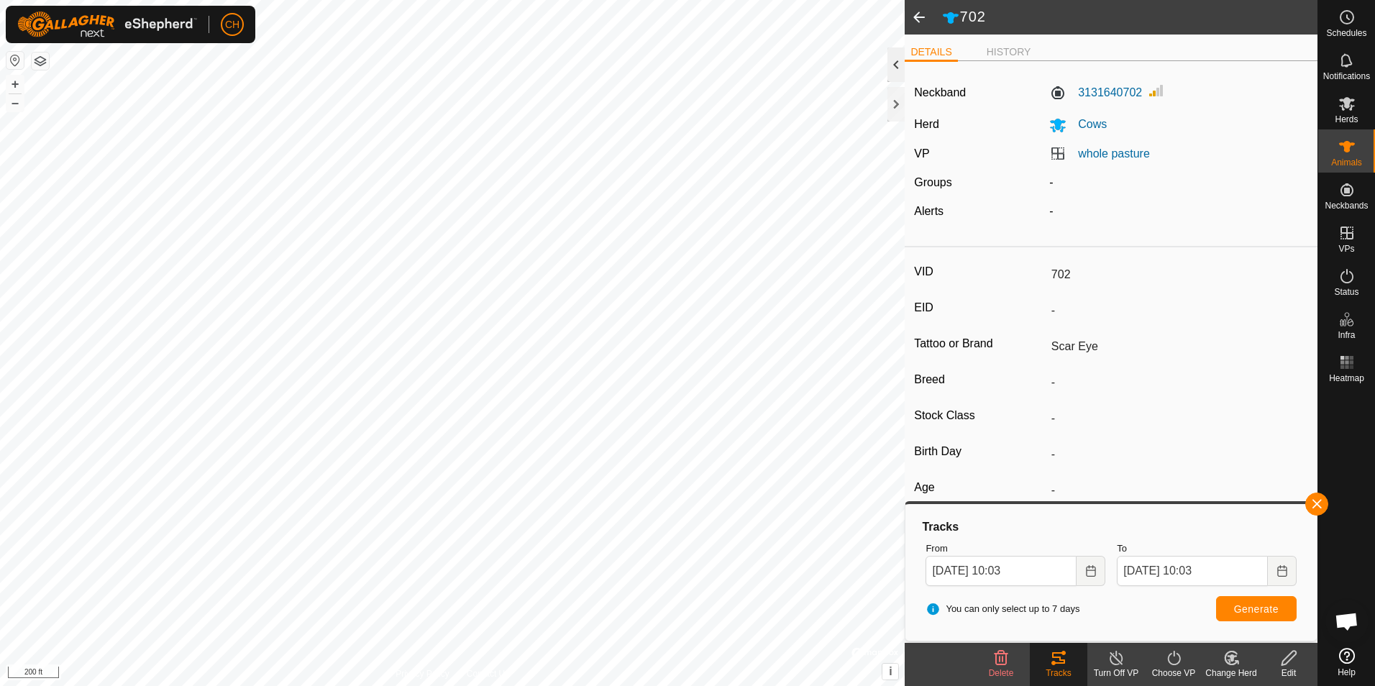
click at [894, 66] on div at bounding box center [895, 64] width 17 height 35
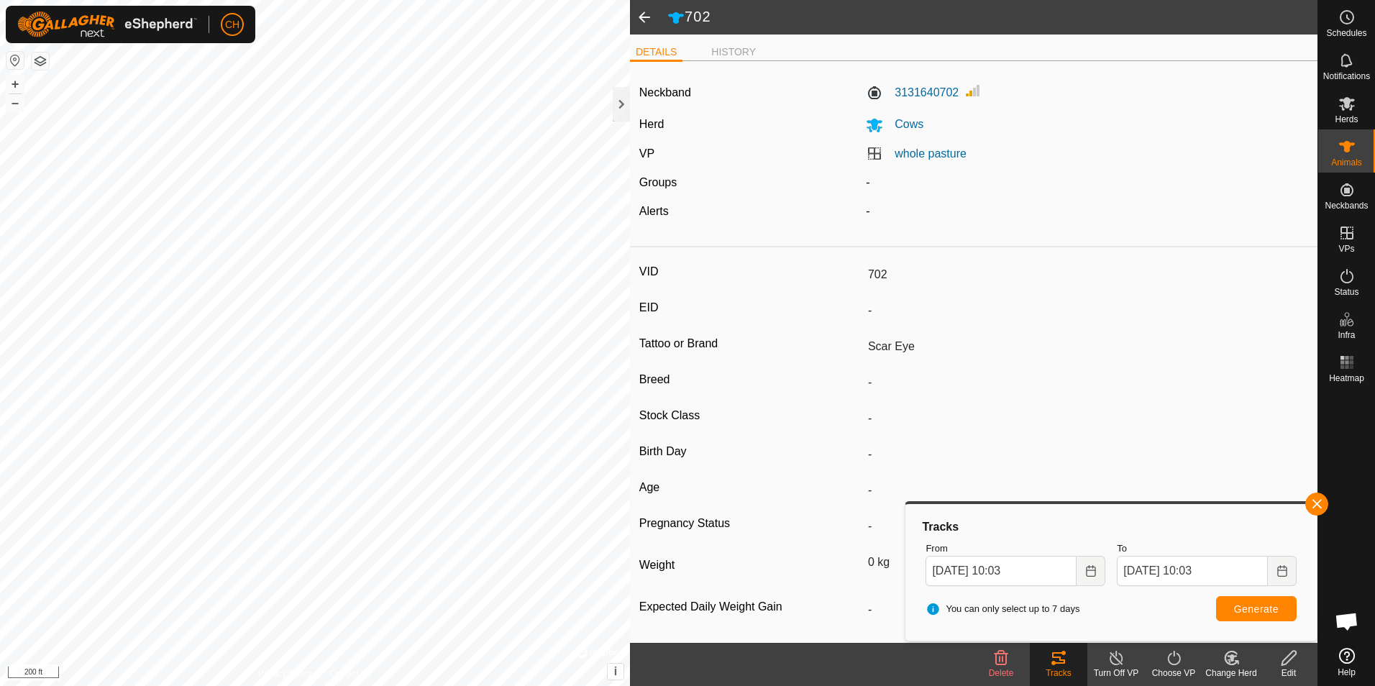
click at [638, 14] on span at bounding box center [644, 17] width 29 height 35
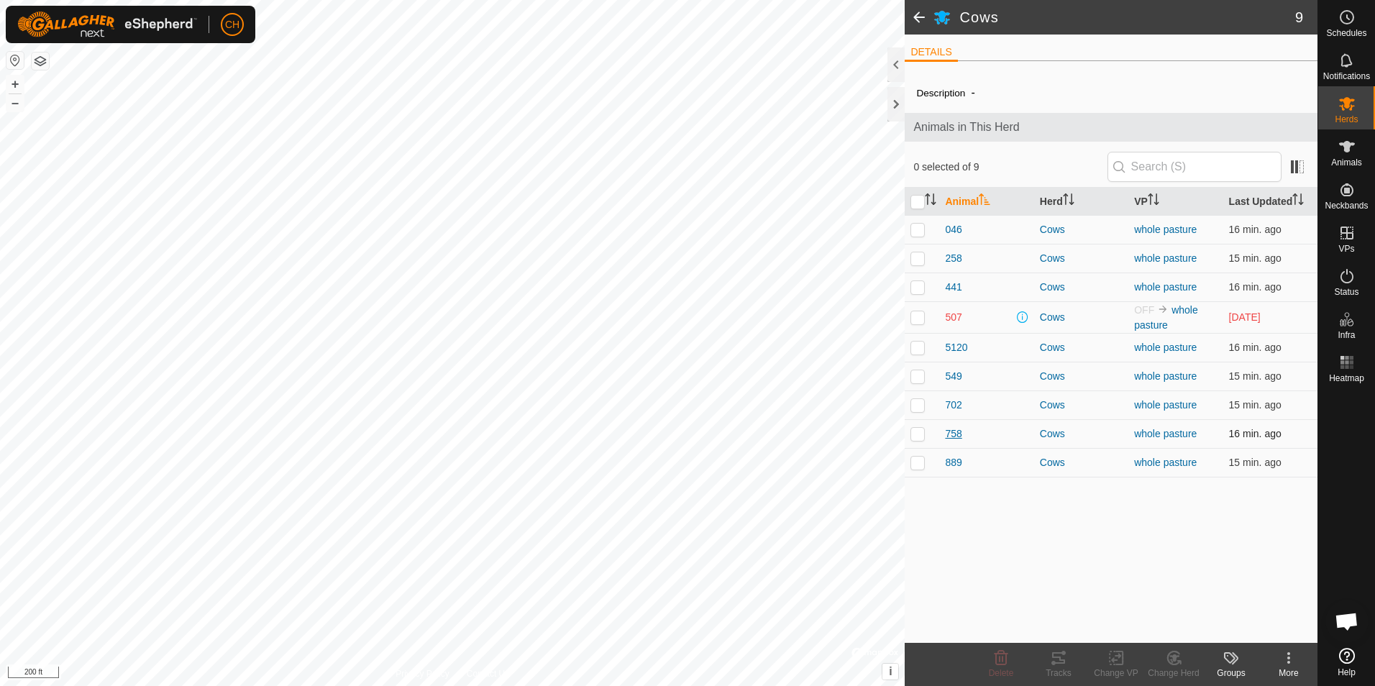
click at [958, 436] on span "758" at bounding box center [953, 433] width 17 height 15
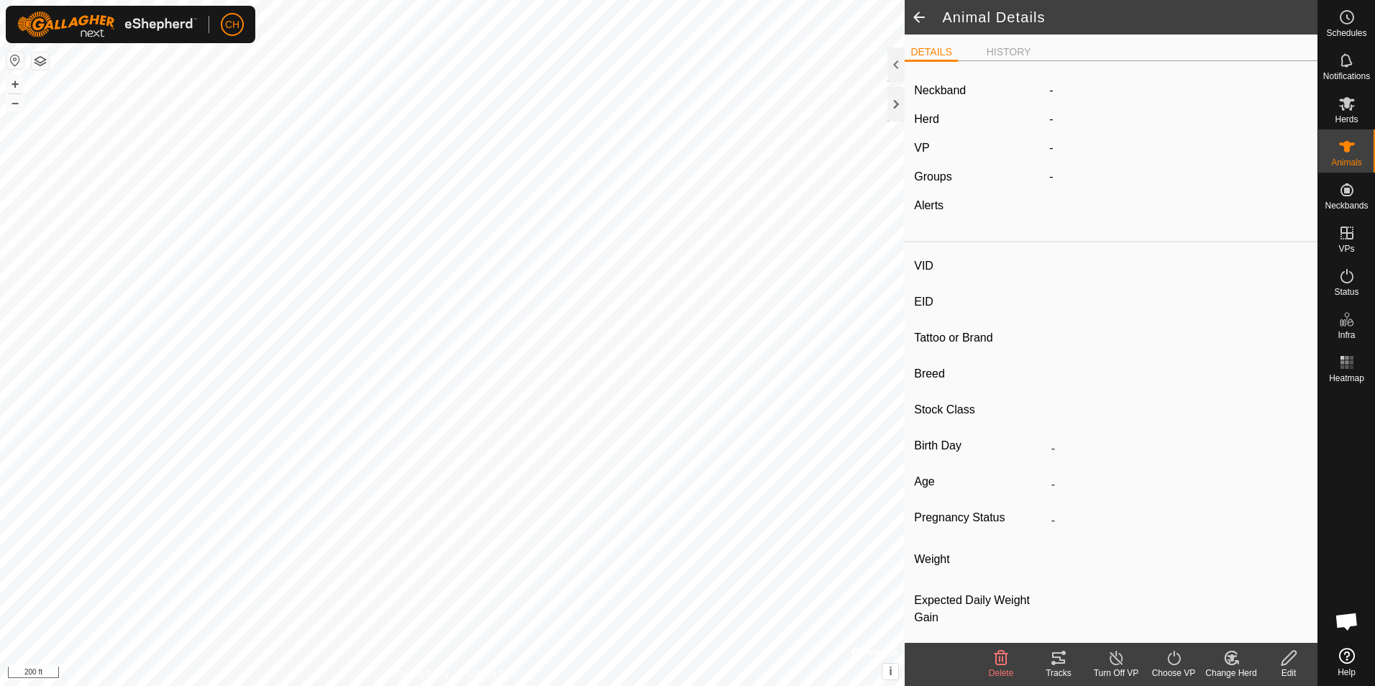
type input "758"
type input "-"
type input "Orange Cow"
type input "-"
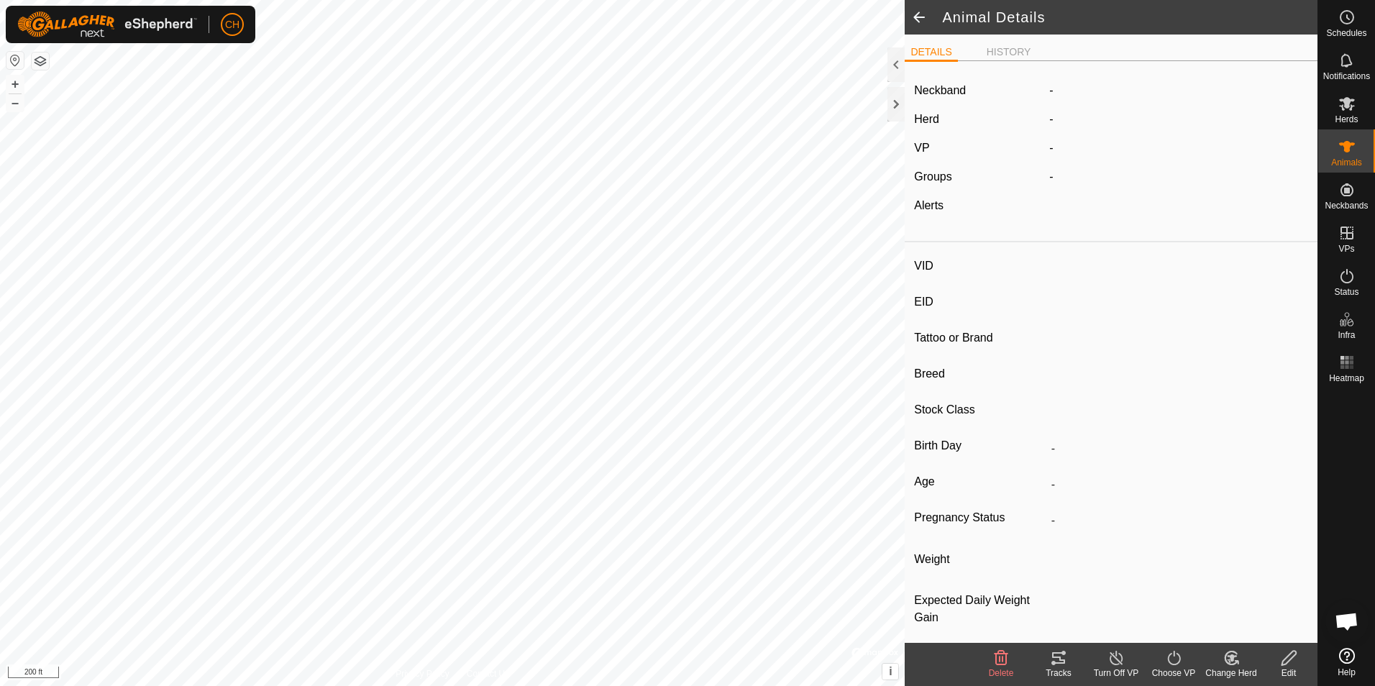
type input "0 kg"
type input "-"
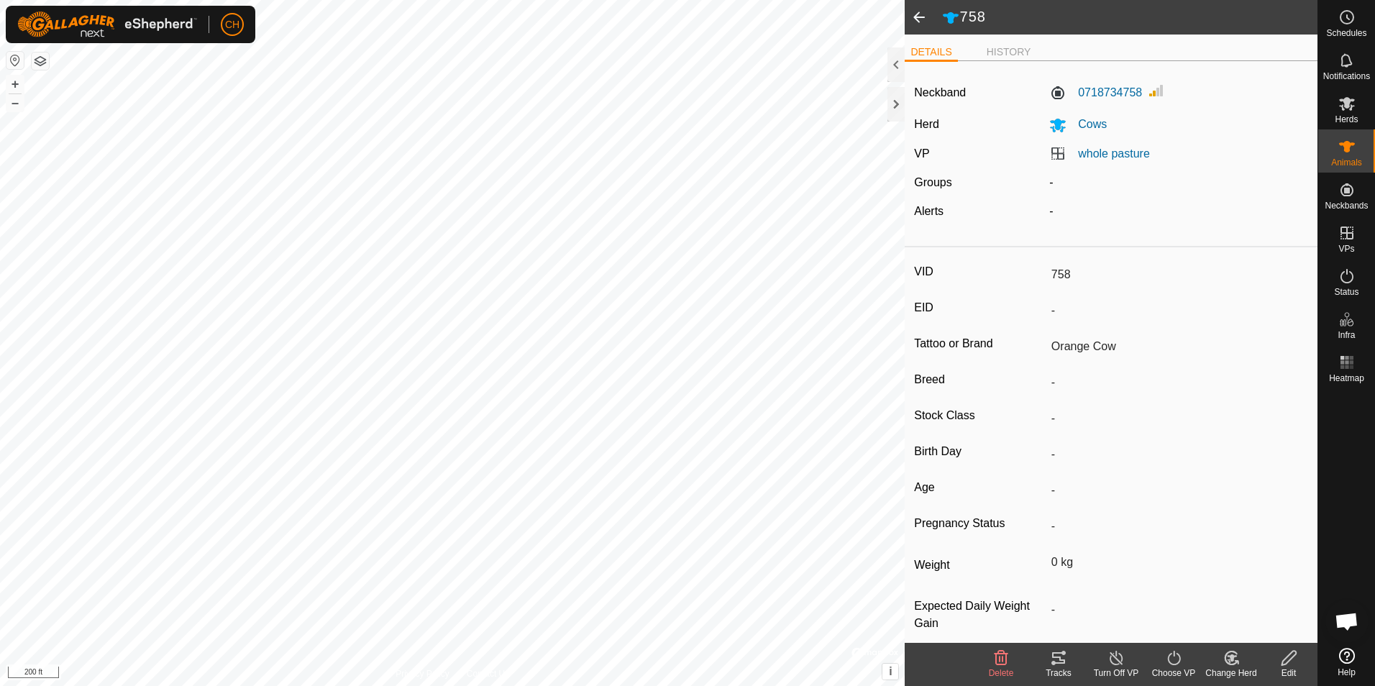
click at [1063, 663] on icon at bounding box center [1058, 658] width 13 height 12
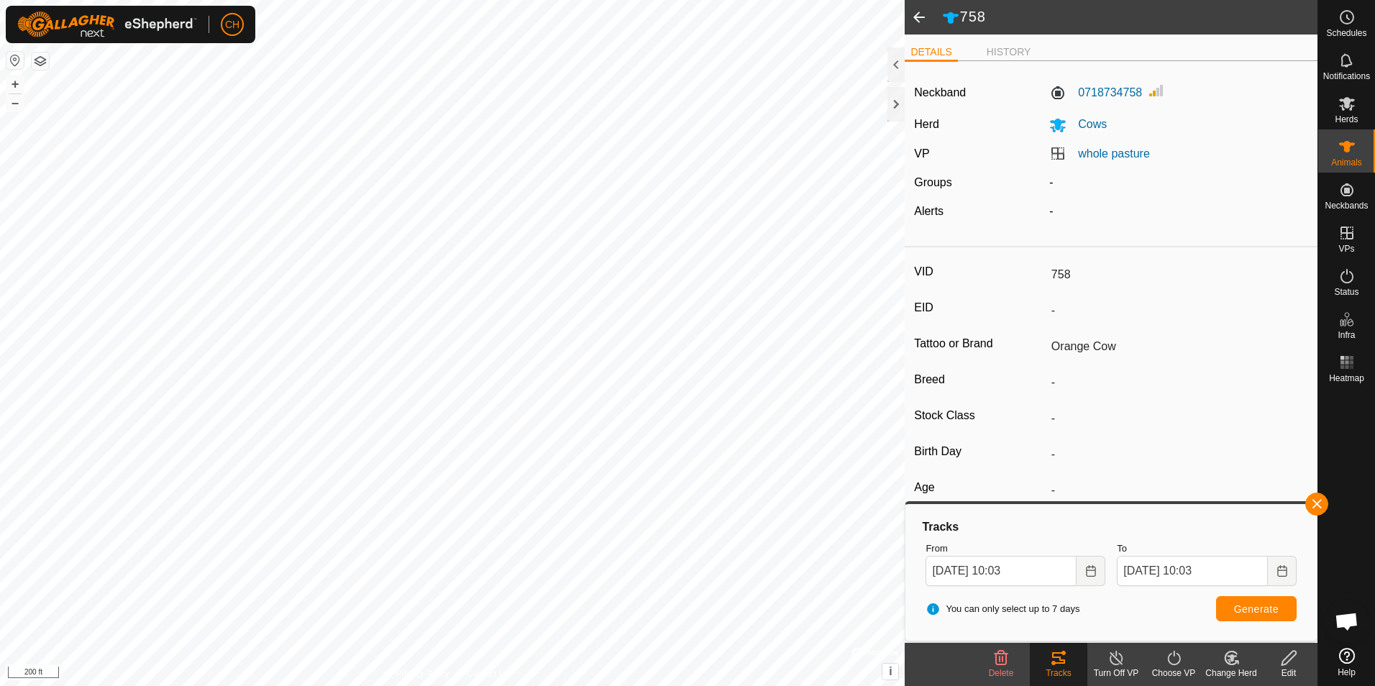
click at [920, 17] on span at bounding box center [919, 17] width 29 height 35
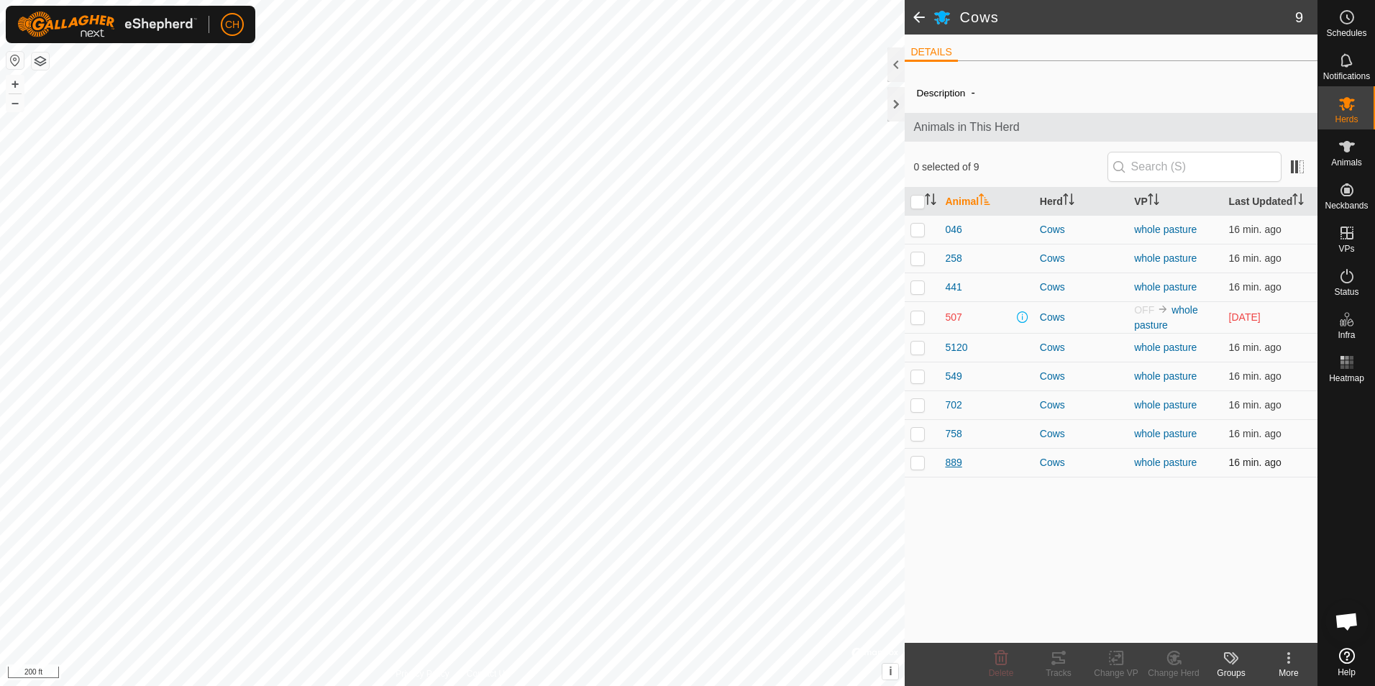
click at [953, 467] on span "889" at bounding box center [953, 462] width 17 height 15
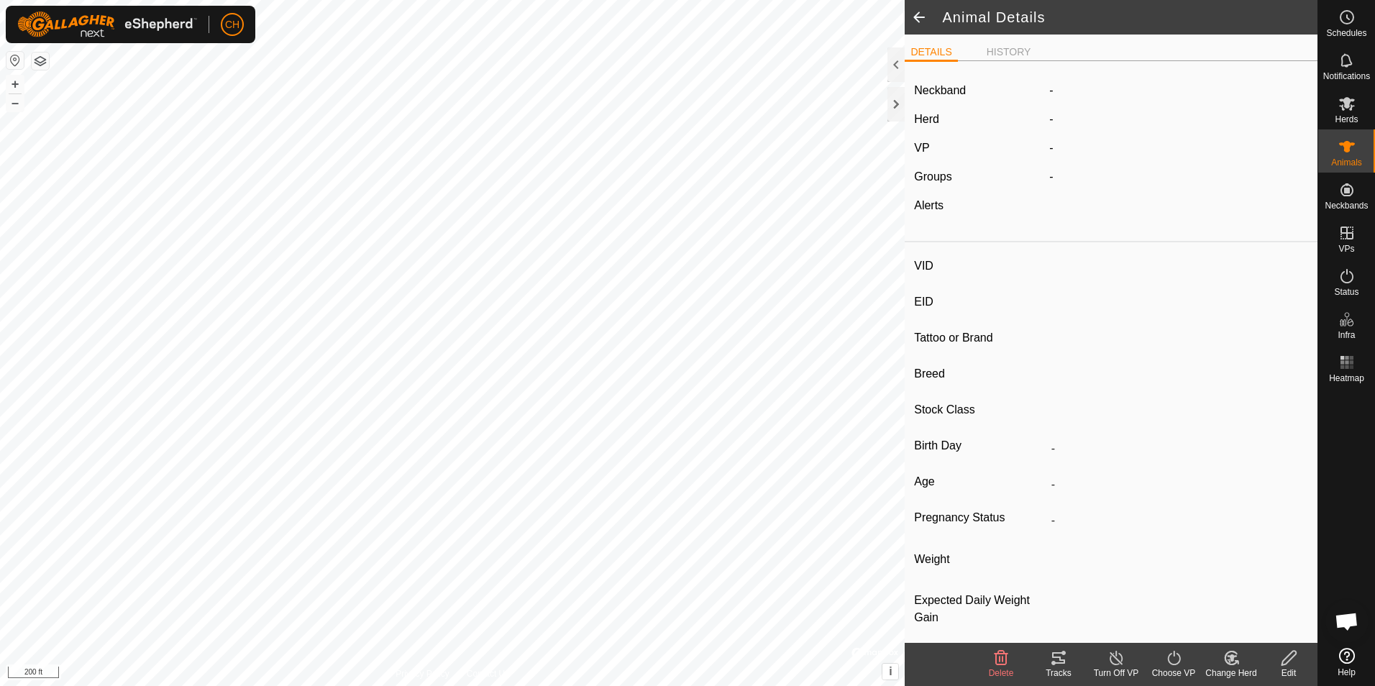
type input "889"
type input "-"
type input "CH tall"
type input "-"
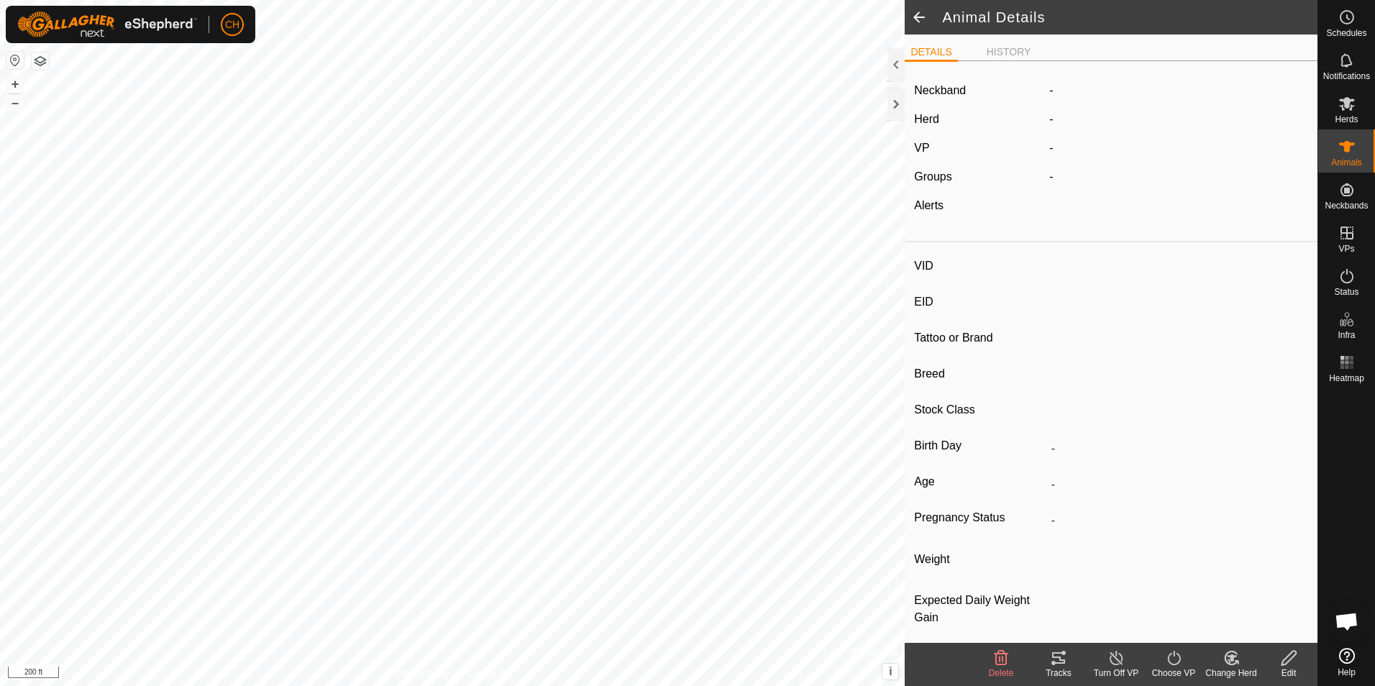
type input "0 kg"
type input "-"
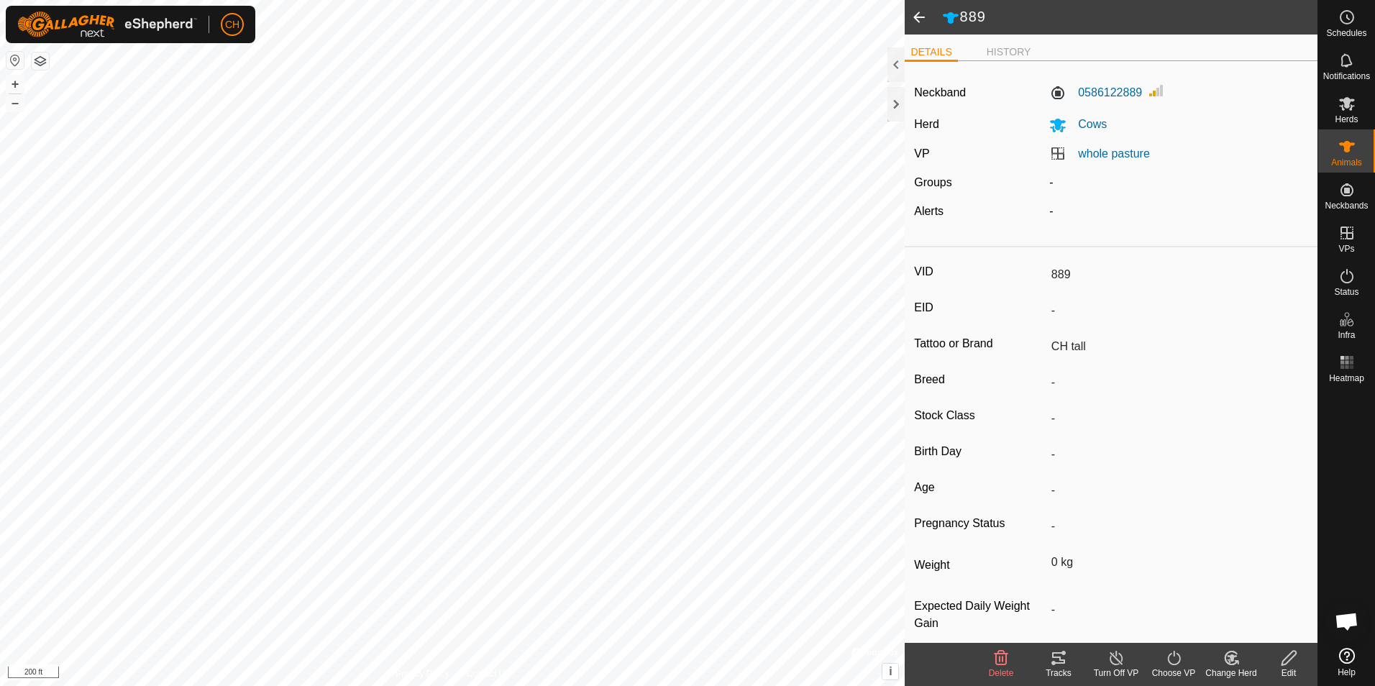
click at [1058, 661] on icon at bounding box center [1058, 657] width 17 height 17
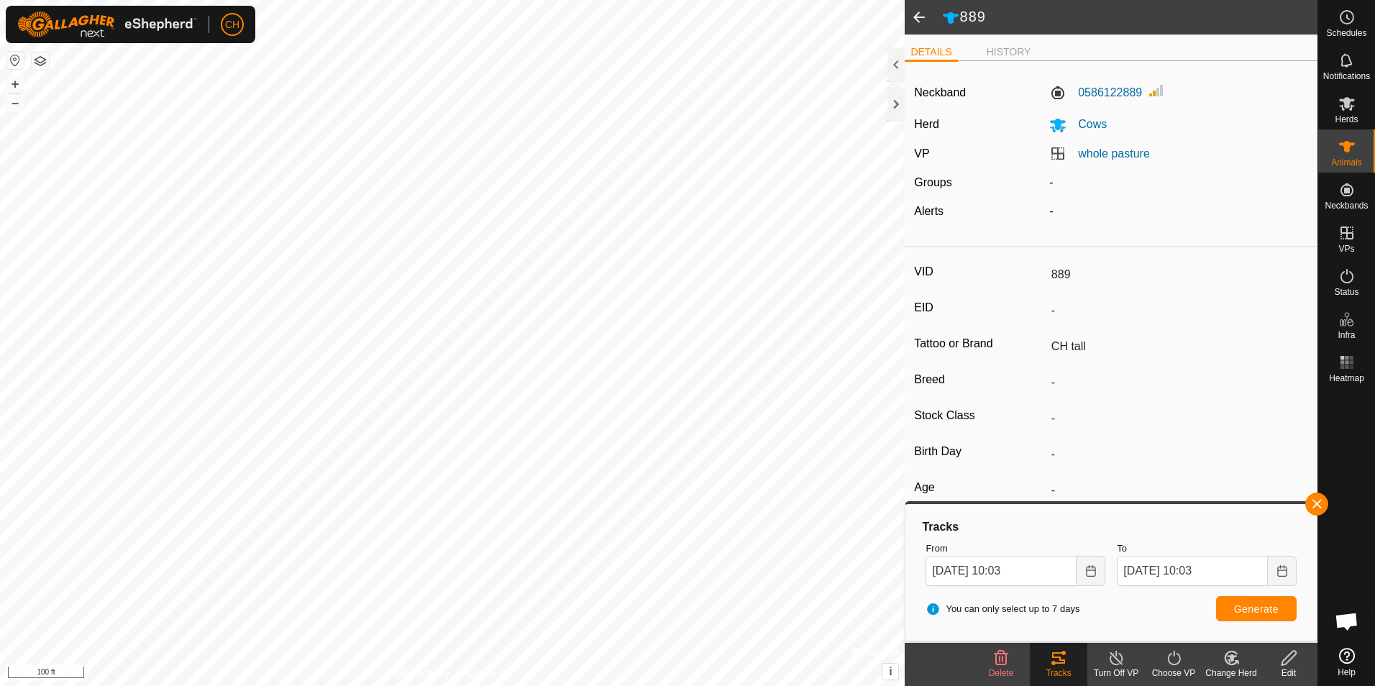
click at [919, 17] on span at bounding box center [919, 17] width 29 height 35
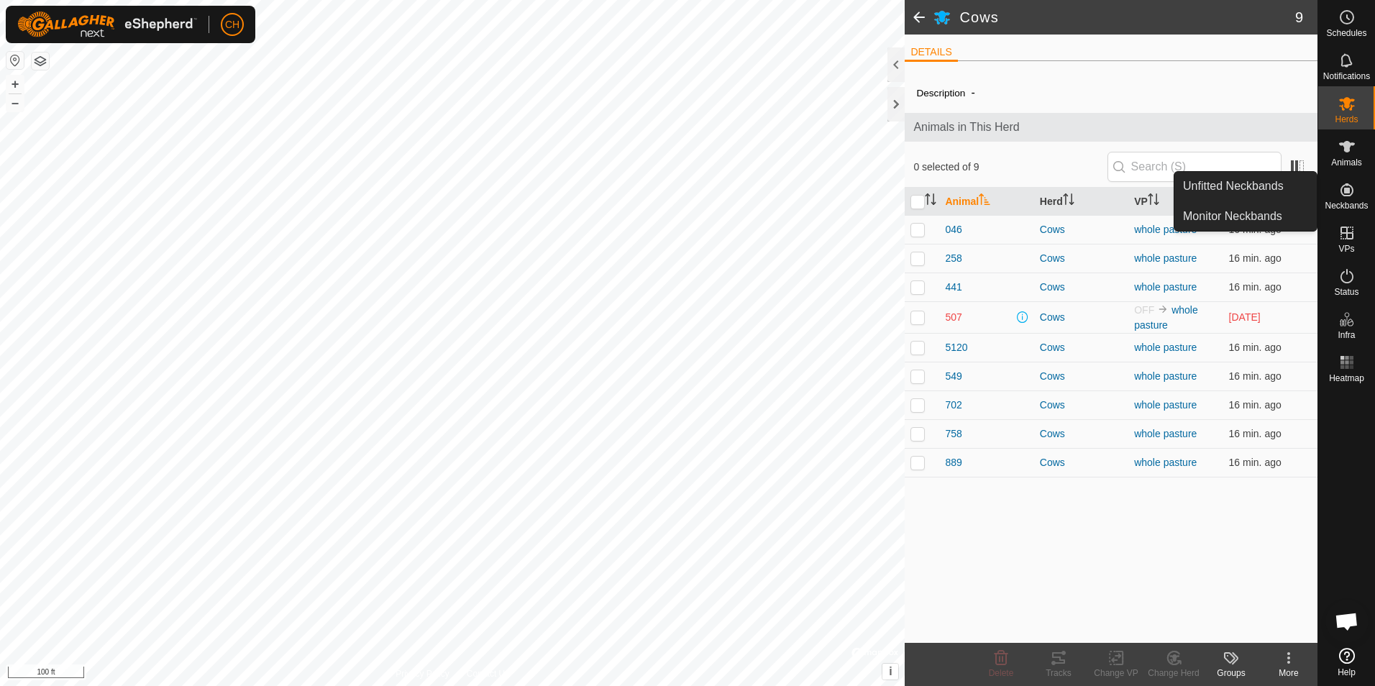
click at [1348, 191] on icon at bounding box center [1346, 189] width 13 height 13
click at [1225, 188] on link "Unfitted Neckbands" at bounding box center [1245, 186] width 142 height 29
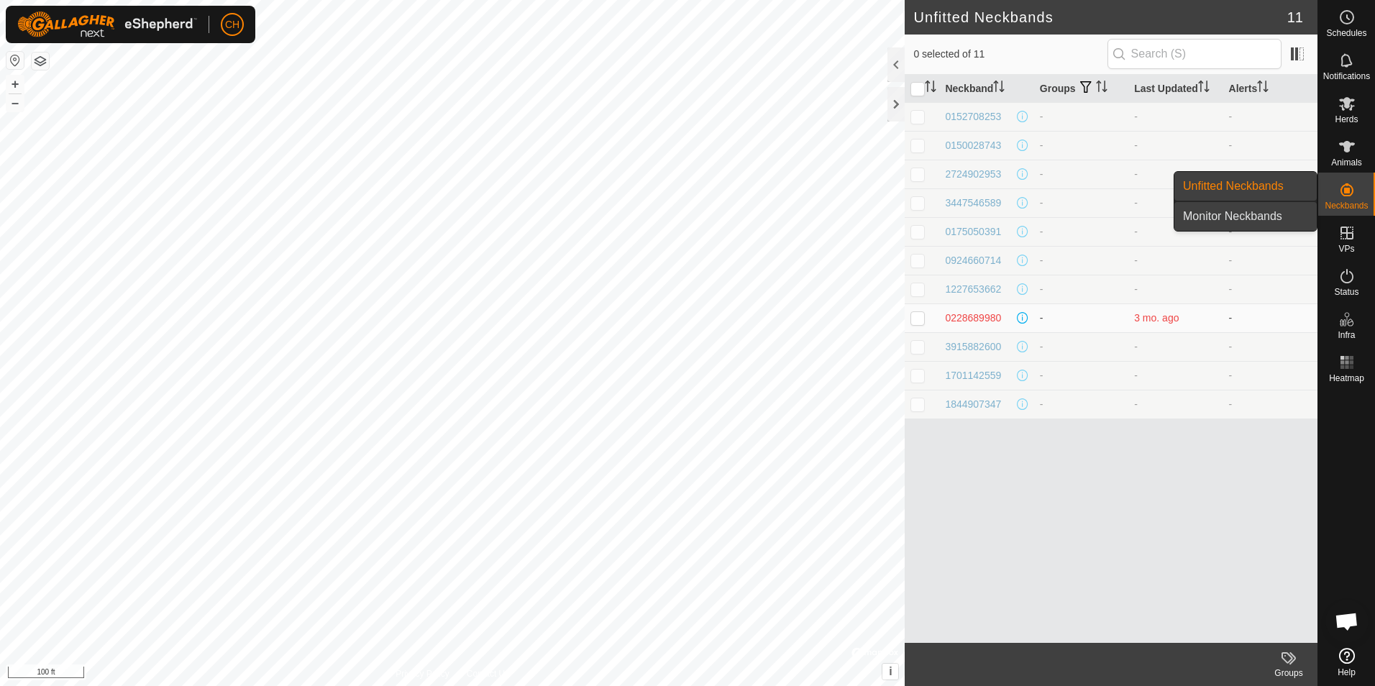
click at [1265, 217] on link "Monitor Neckbands" at bounding box center [1245, 216] width 142 height 29
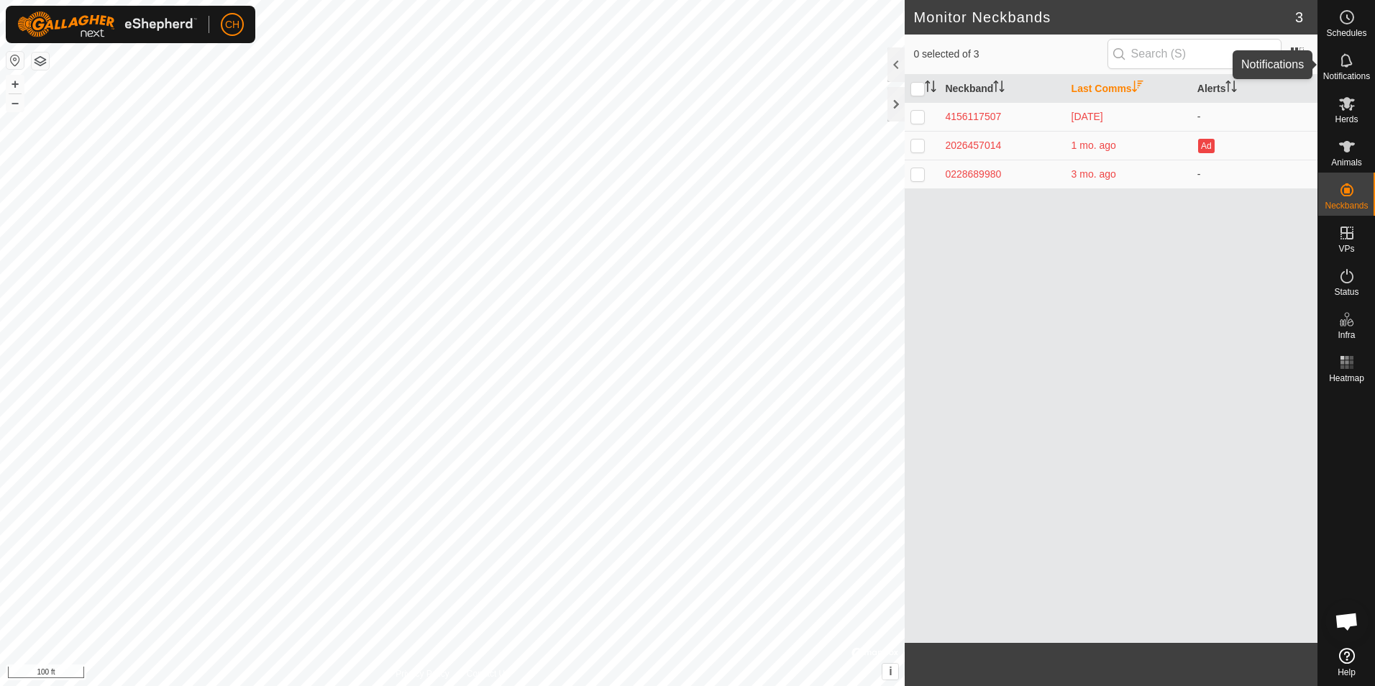
click at [1350, 59] on icon at bounding box center [1346, 60] width 12 height 14
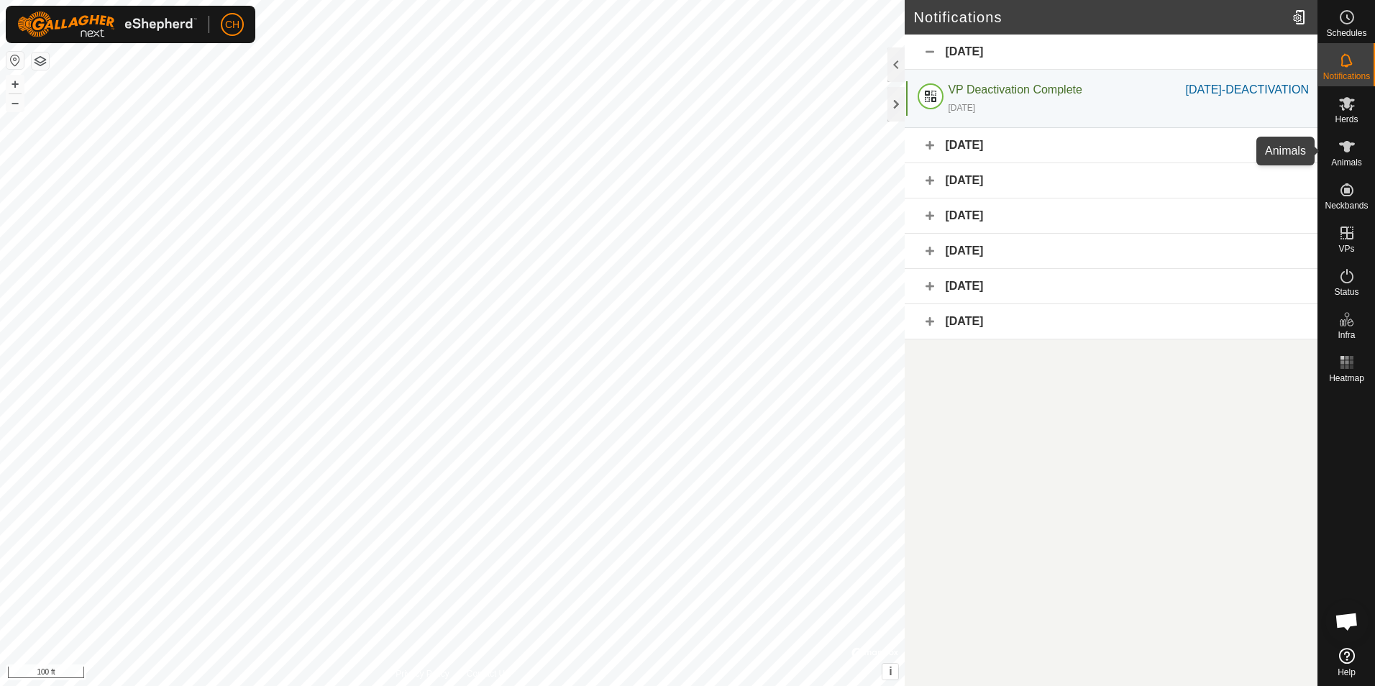
click at [1347, 146] on icon at bounding box center [1347, 147] width 16 height 12
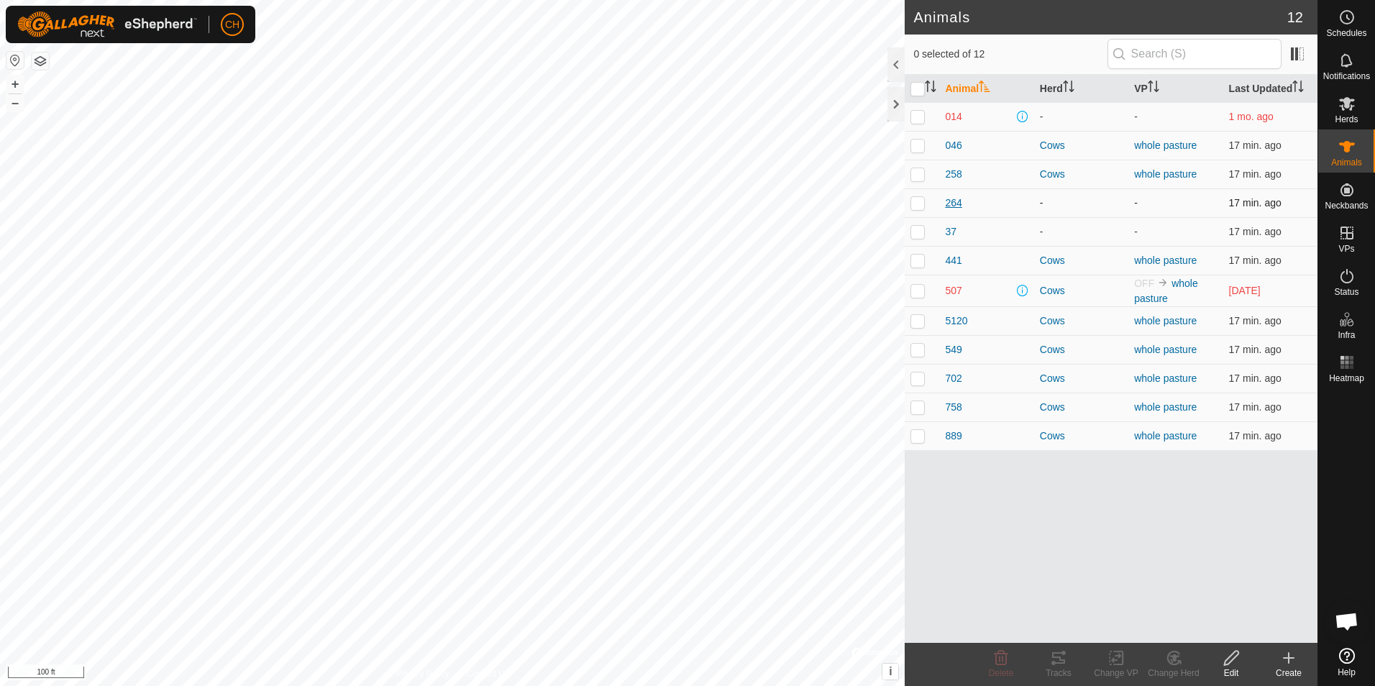
click at [958, 204] on span "264" at bounding box center [953, 203] width 17 height 15
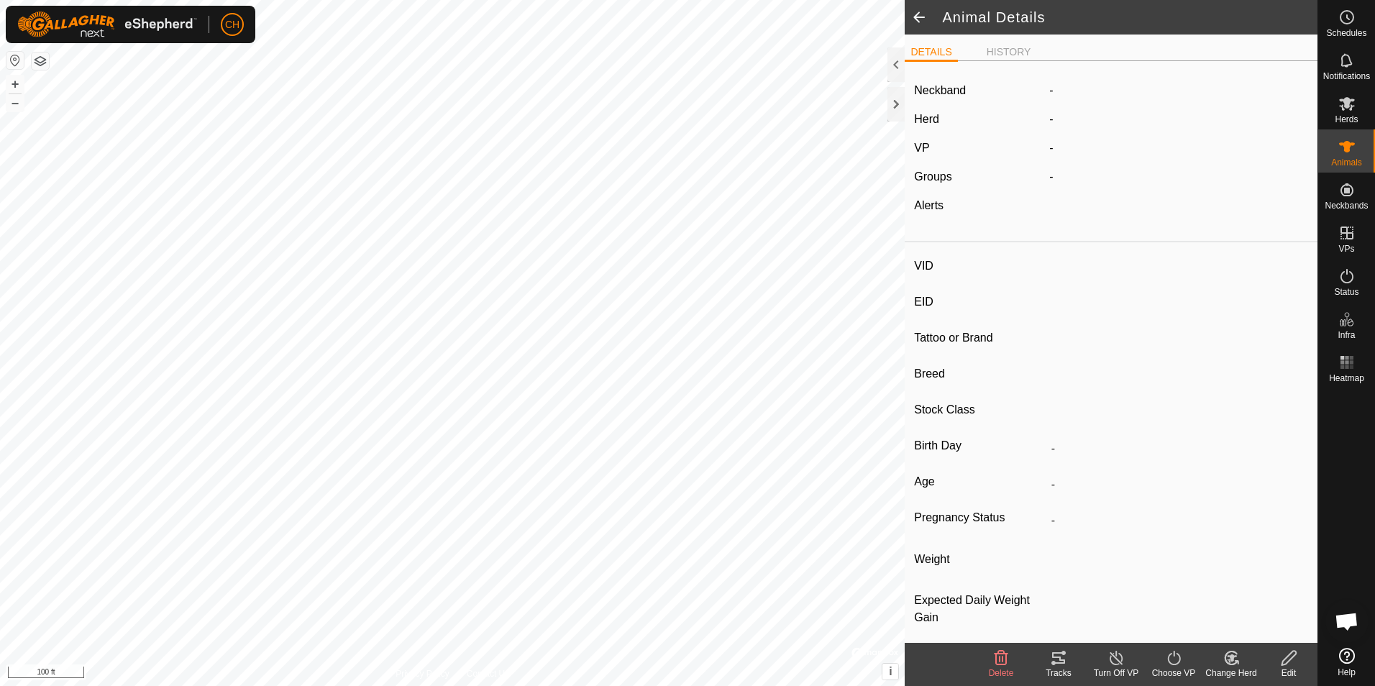
type input "264"
type input "-"
type input "[PERSON_NAME]"
type input "-"
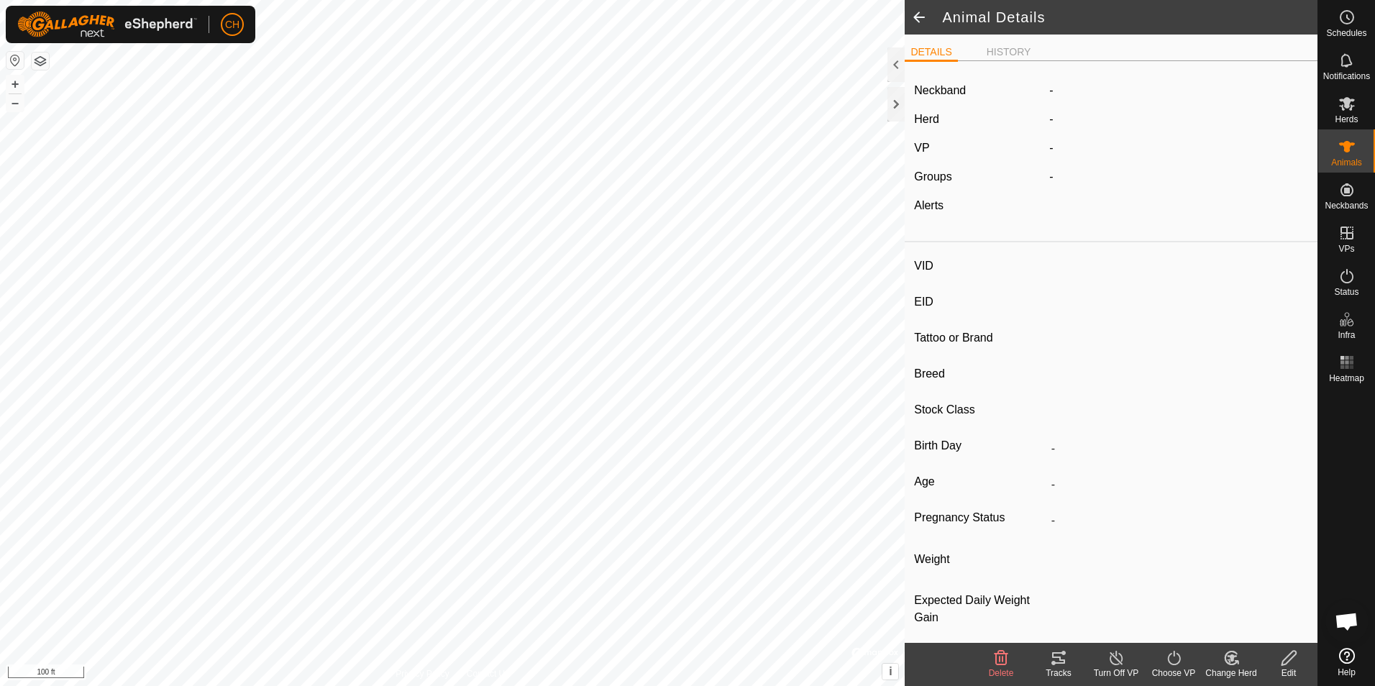
type input "0 kg"
type input "-"
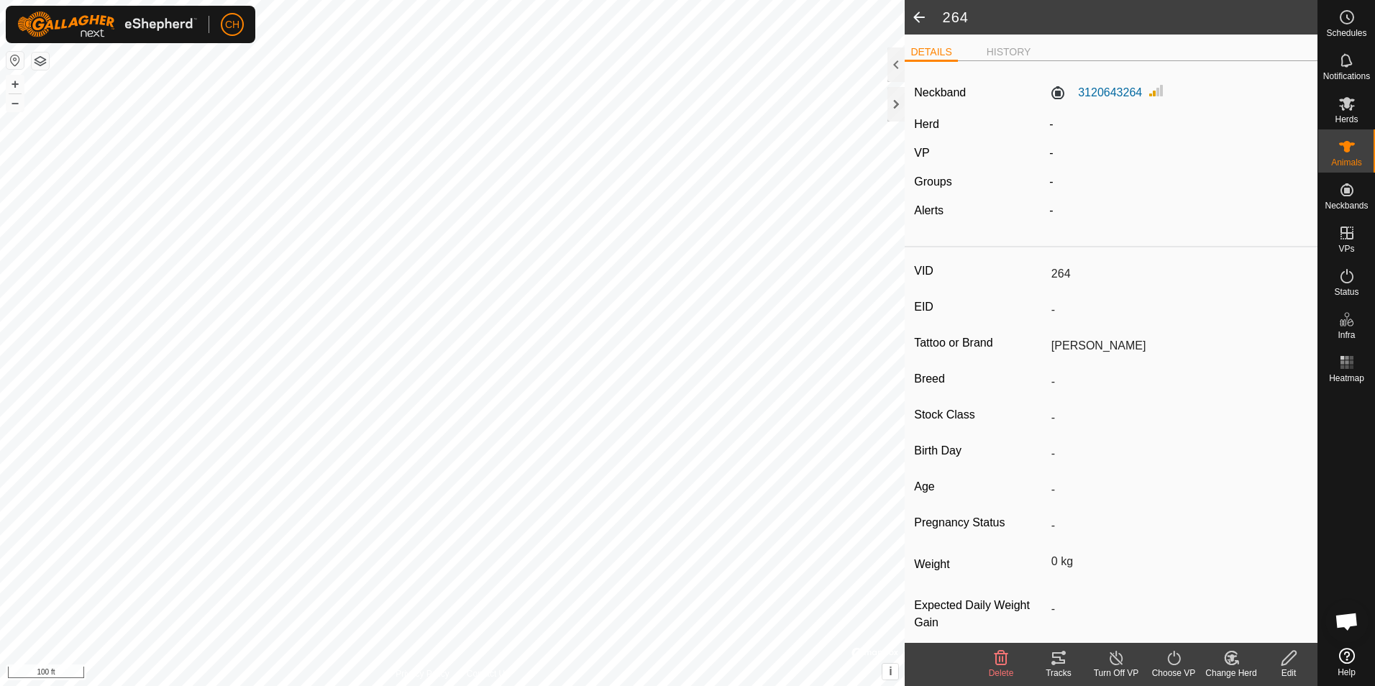
click at [1063, 656] on icon at bounding box center [1058, 657] width 17 height 17
